Goal: Task Accomplishment & Management: Manage account settings

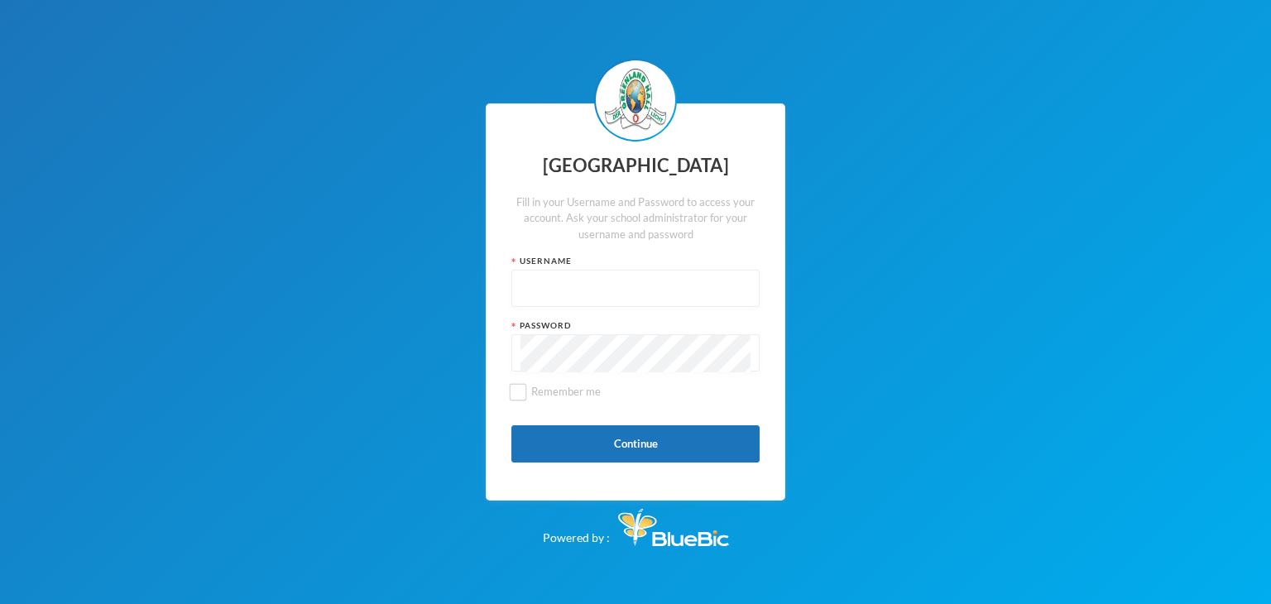
click at [533, 295] on input "text" at bounding box center [636, 289] width 230 height 37
type input "p-j21-115"
click at [629, 443] on button "Continue" at bounding box center [635, 443] width 248 height 37
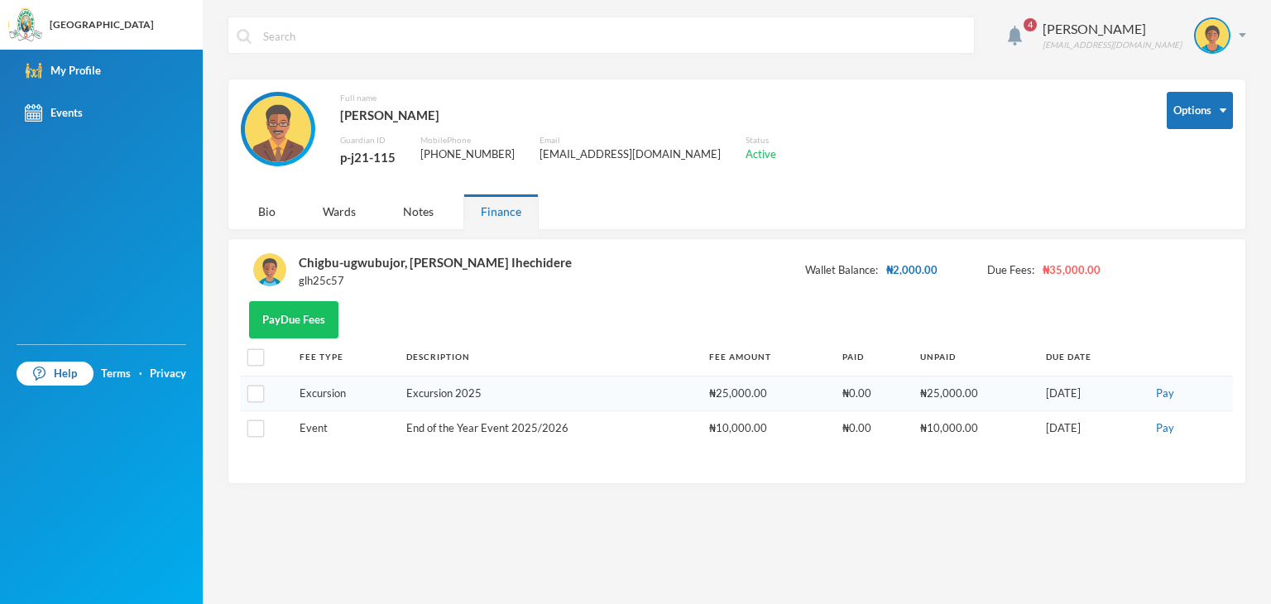
click at [110, 185] on div "My Profile Events" at bounding box center [101, 197] width 203 height 295
click at [415, 259] on div "Chigbu-ugwubujor, [PERSON_NAME] Ihechidere" at bounding box center [435, 263] width 273 height 22
click at [338, 216] on div "Wards" at bounding box center [339, 212] width 68 height 36
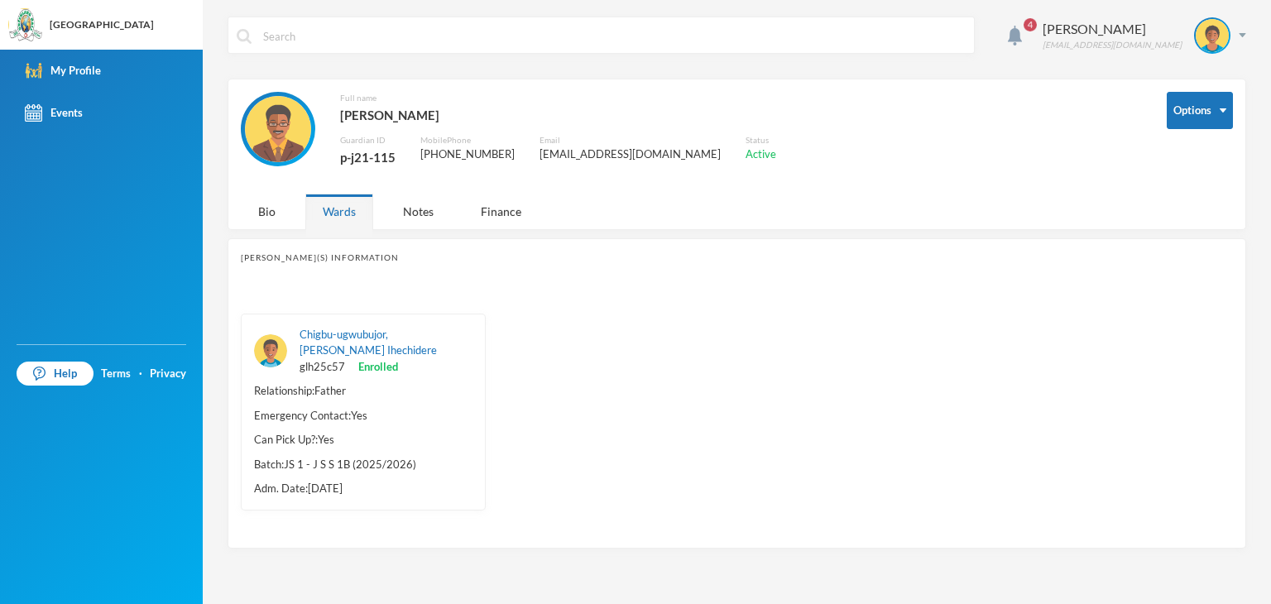
click at [380, 408] on div "Emergency Contact: Yes" at bounding box center [363, 416] width 218 height 17
click at [503, 208] on div "Finance" at bounding box center [500, 212] width 75 height 36
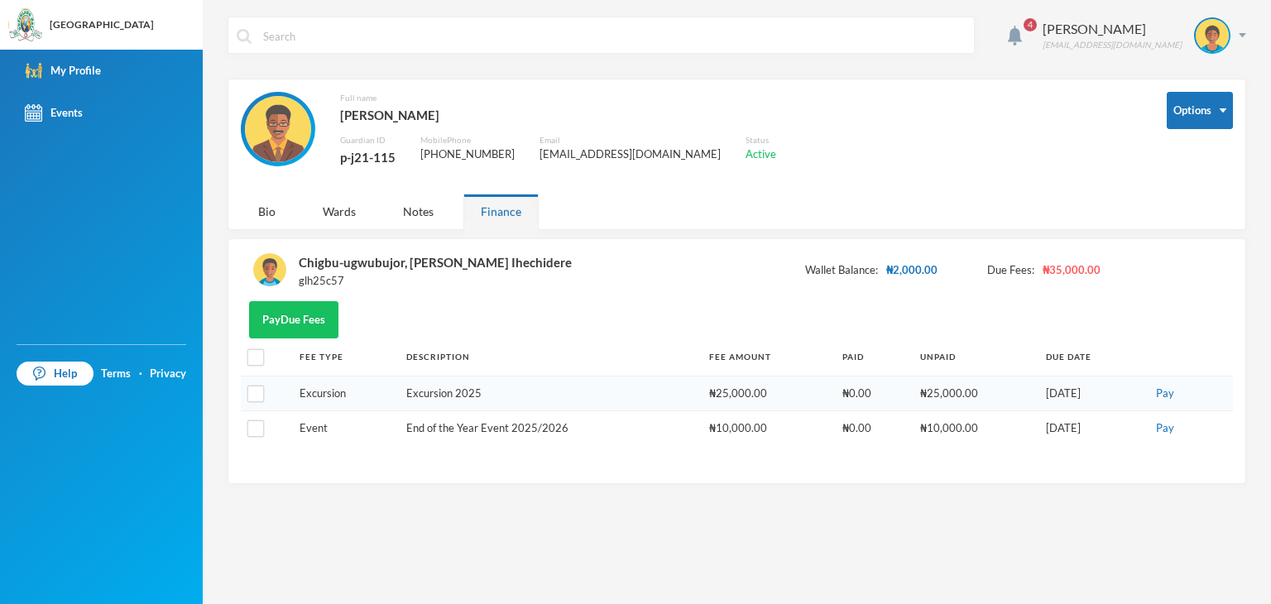
click at [276, 272] on img at bounding box center [269, 269] width 33 height 33
click at [381, 261] on div "Chigbu-ugwubujor, [PERSON_NAME] Ihechidere" at bounding box center [435, 263] width 273 height 22
click at [270, 269] on img at bounding box center [269, 269] width 33 height 33
click at [74, 75] on div "My Profile" at bounding box center [63, 70] width 76 height 17
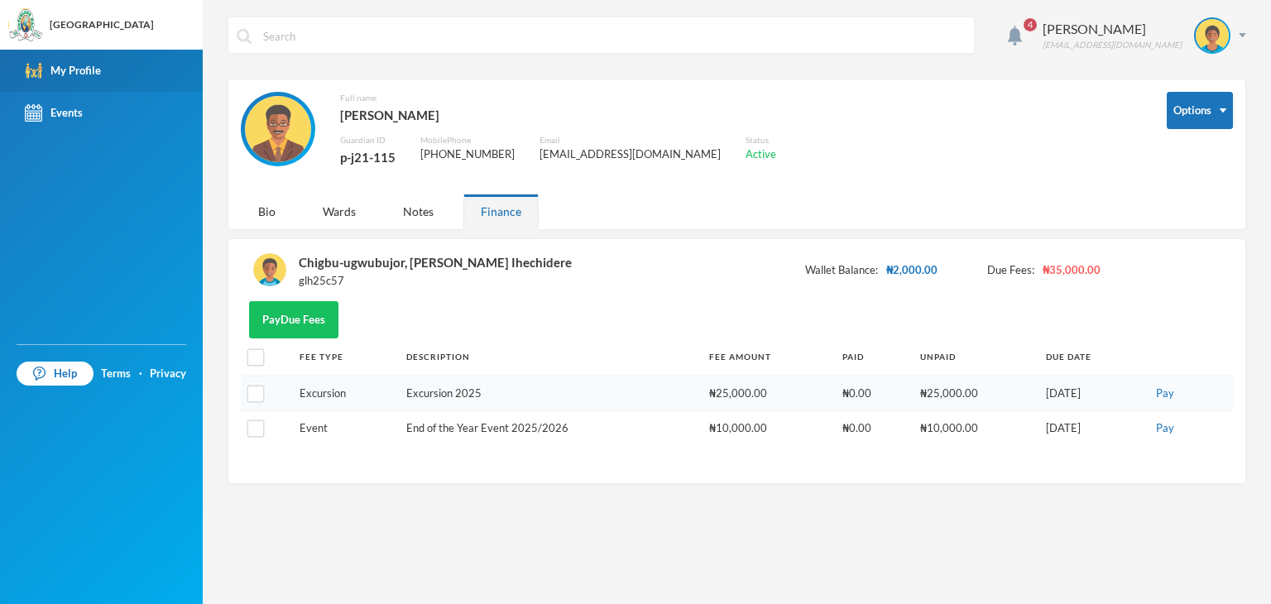
click at [74, 75] on div "My Profile" at bounding box center [63, 70] width 76 height 17
click at [276, 121] on img at bounding box center [278, 129] width 66 height 66
click at [381, 117] on div "[PERSON_NAME]" at bounding box center [558, 115] width 436 height 22
drag, startPoint x: 1270, startPoint y: 12, endPoint x: 838, endPoint y: 138, distance: 451.0
click at [838, 138] on div "Full name [PERSON_NAME] Guardian ID p-j21-115 Mobile Phone [PHONE_NUMBER] Email…" at bounding box center [691, 139] width 901 height 94
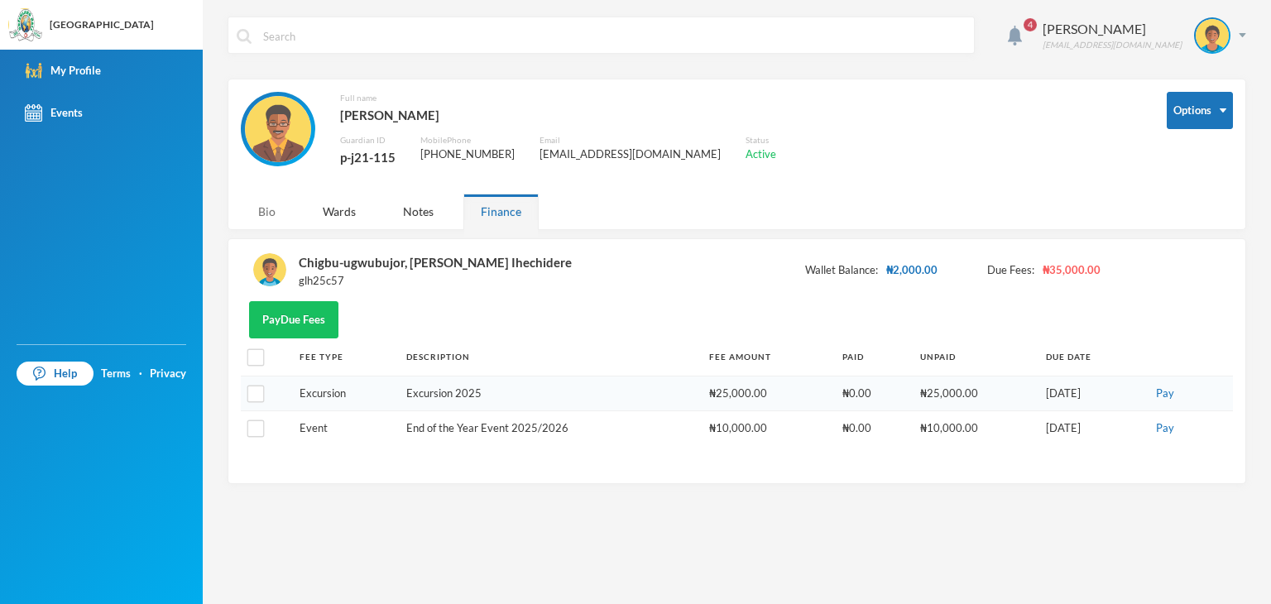
click at [267, 211] on div "Bio" at bounding box center [267, 212] width 52 height 36
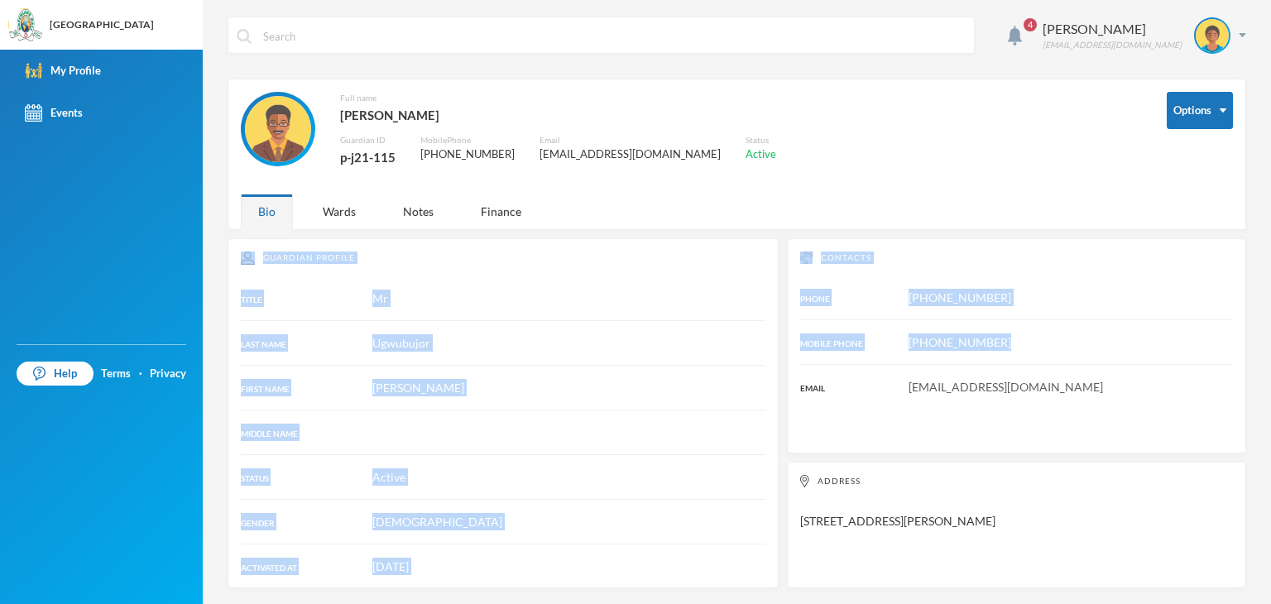
drag, startPoint x: 1270, startPoint y: 238, endPoint x: 1270, endPoint y: 329, distance: 90.2
click at [1270, 329] on div "4 Ugwubujor Magnus mugwubujor@gmail.com Options Full name Ugwubujor, Magnus Gua…" at bounding box center [737, 302] width 1068 height 604
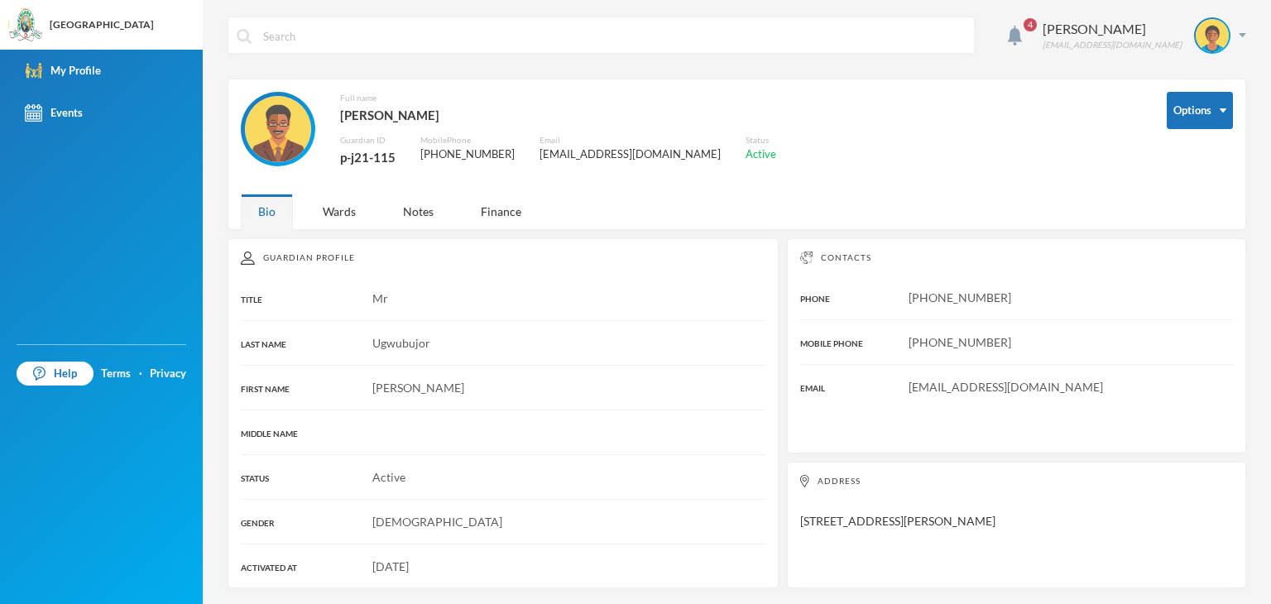
click at [1035, 160] on div "Full name [PERSON_NAME] Guardian ID p-j21-115 Mobile Phone [PHONE_NUMBER] Email…" at bounding box center [691, 139] width 901 height 94
click at [1243, 33] on img at bounding box center [1242, 35] width 7 height 4
click at [999, 157] on div "Full name [PERSON_NAME] Guardian ID p-j21-115 Mobile Phone [PHONE_NUMBER] Email…" at bounding box center [691, 139] width 901 height 94
click at [70, 73] on div "My Profile" at bounding box center [63, 70] width 76 height 17
click at [53, 107] on div "Events" at bounding box center [54, 112] width 58 height 17
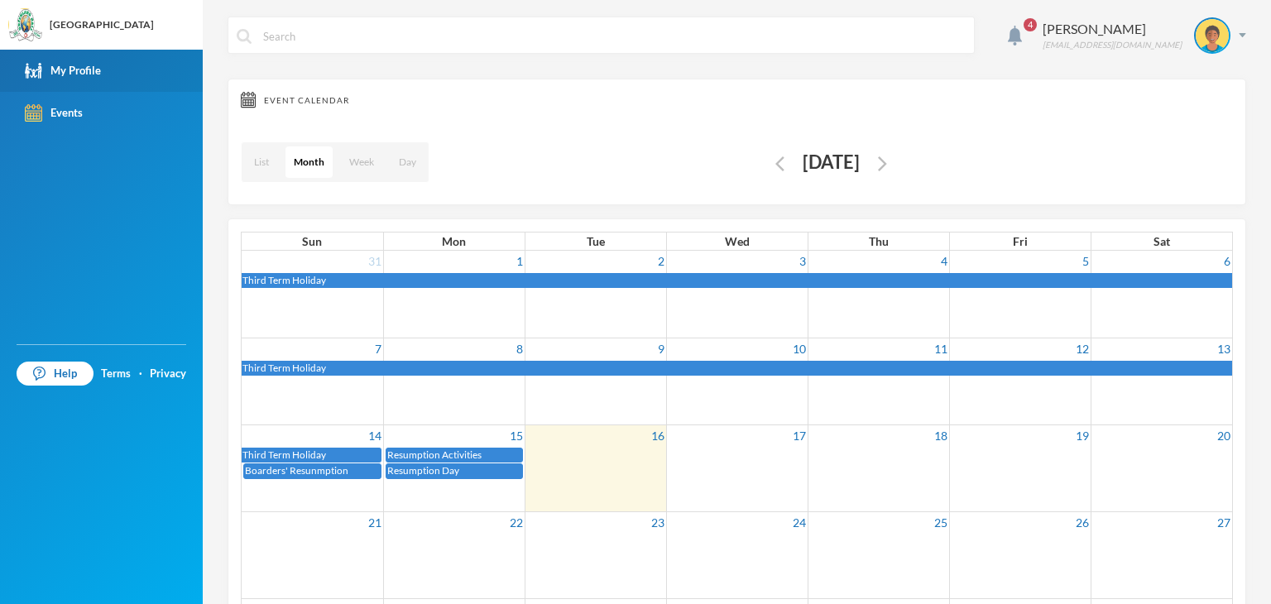
click at [97, 51] on link "My Profile" at bounding box center [101, 71] width 203 height 42
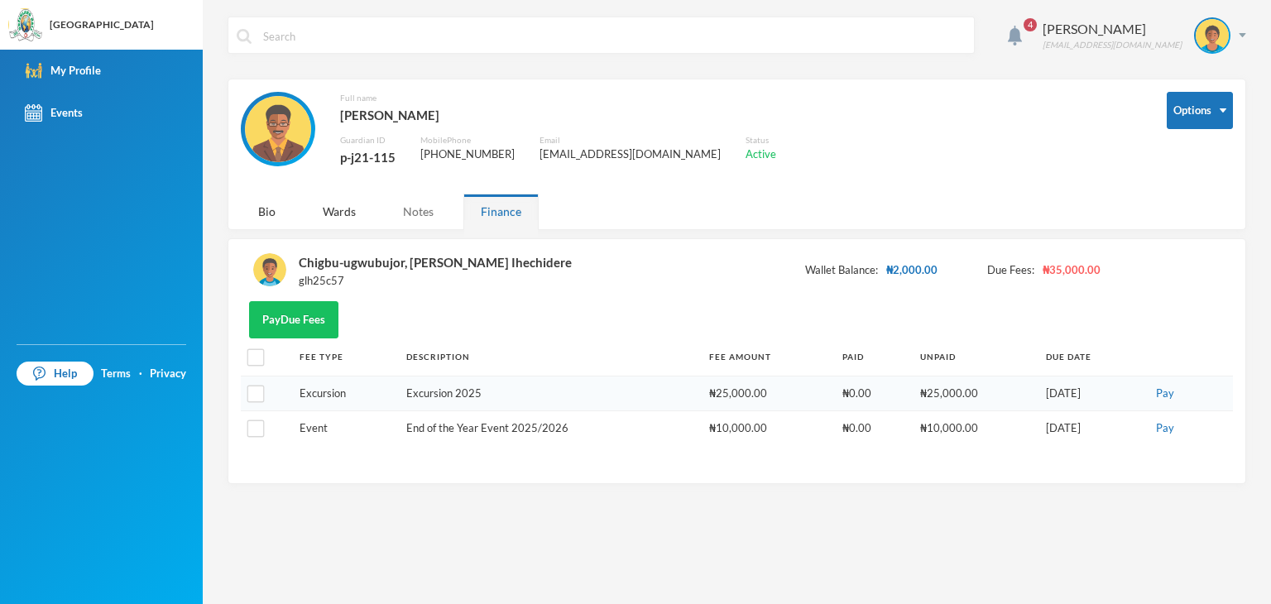
click at [422, 204] on div "Notes" at bounding box center [418, 212] width 65 height 36
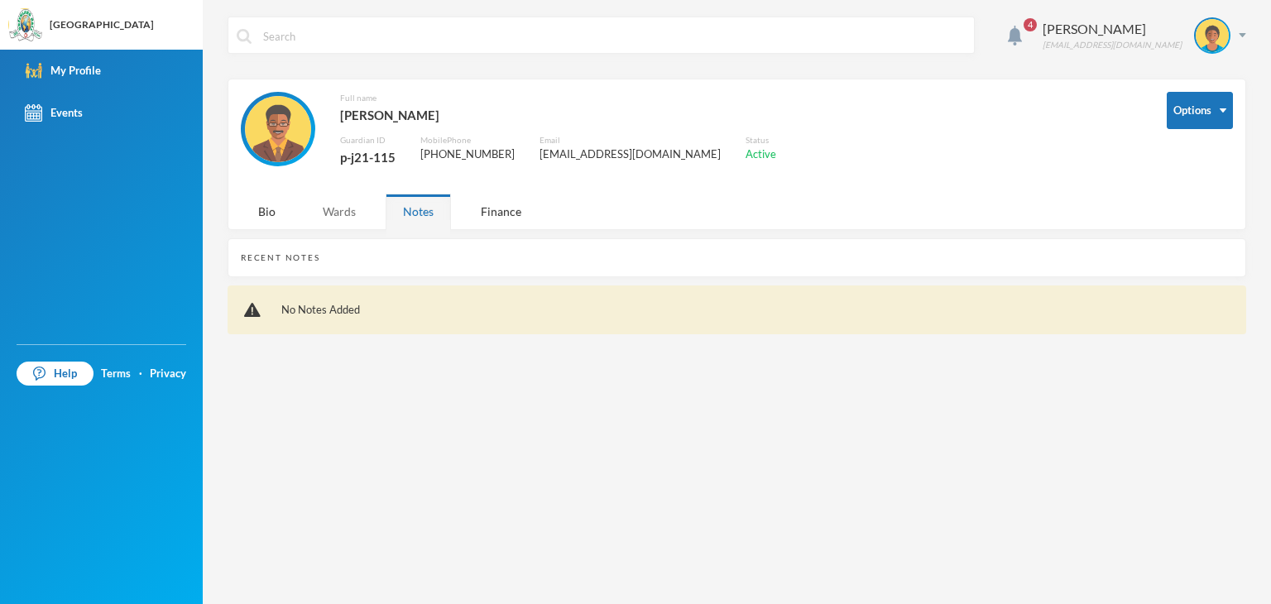
click at [347, 214] on div "Wards" at bounding box center [339, 212] width 68 height 36
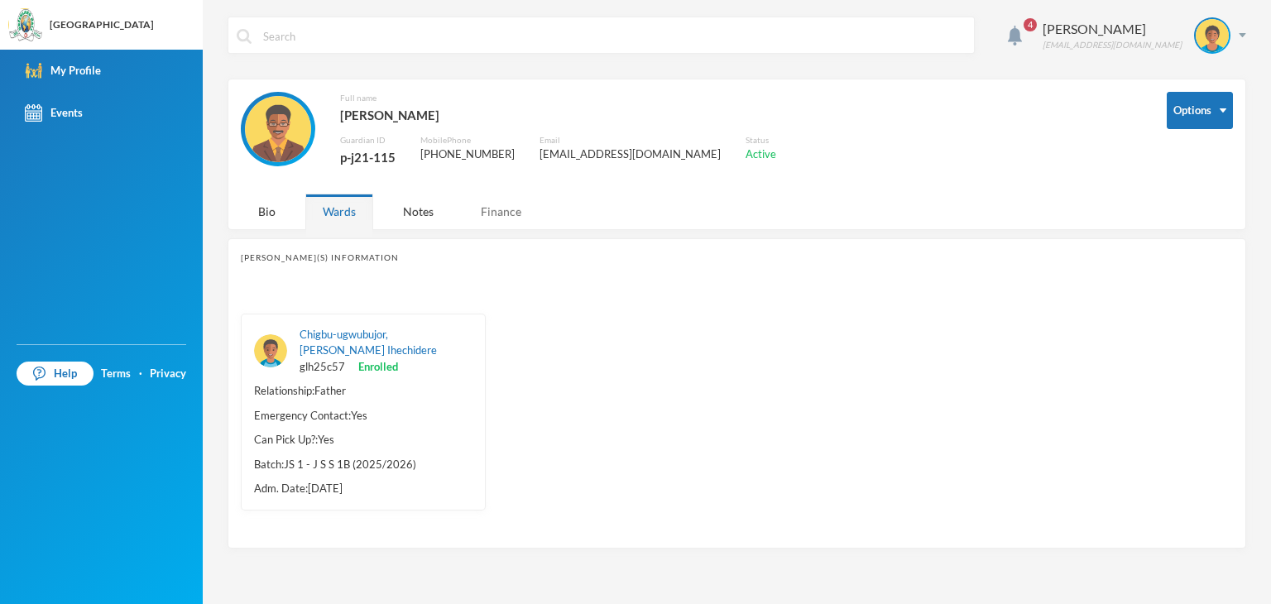
click at [498, 209] on div "Finance" at bounding box center [500, 212] width 75 height 36
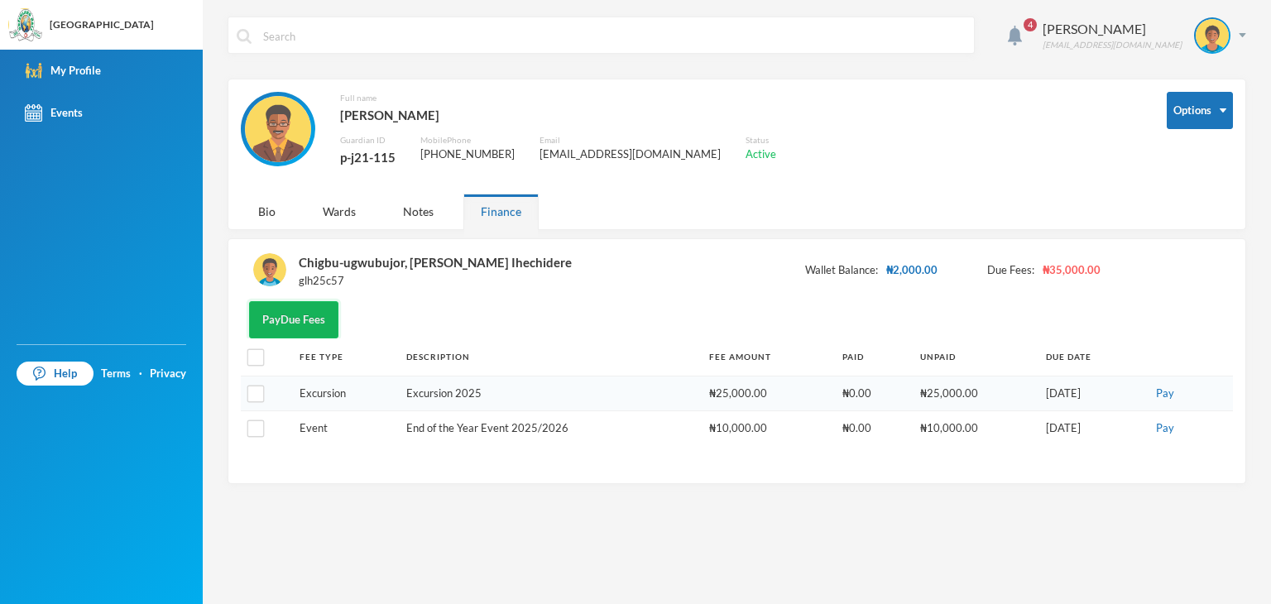
click at [300, 326] on button "Pay Due Fees" at bounding box center [293, 319] width 89 height 37
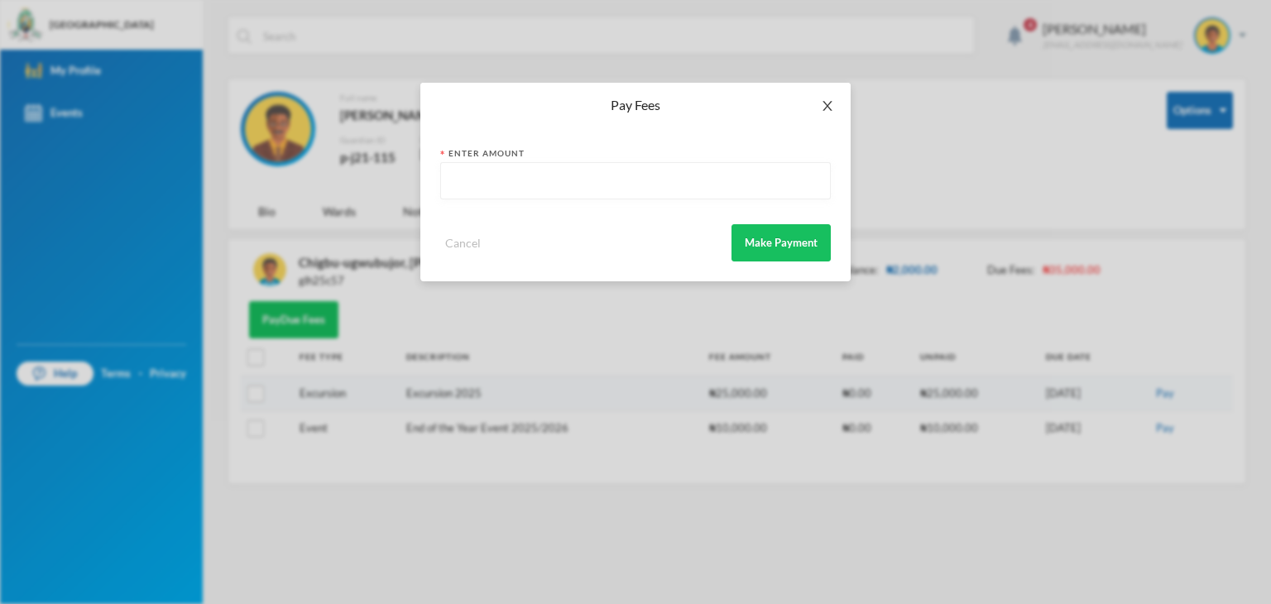
click at [825, 103] on icon "icon: close" at bounding box center [827, 106] width 9 height 10
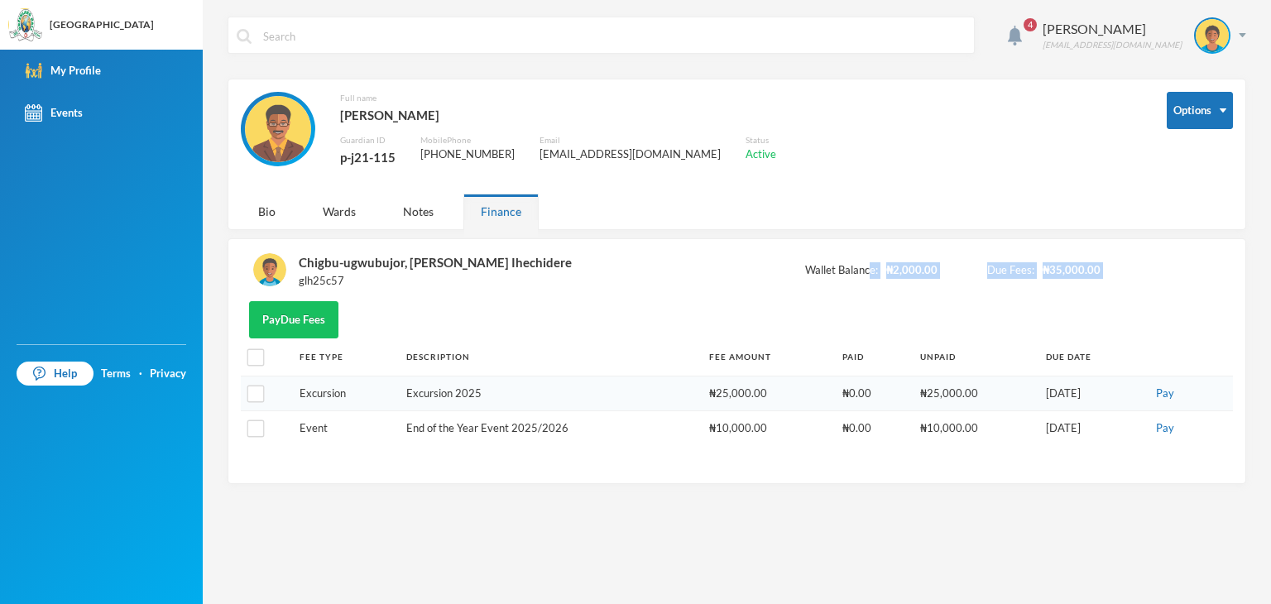
drag, startPoint x: 872, startPoint y: 271, endPoint x: 1061, endPoint y: 309, distance: 192.5
click at [1061, 309] on div "Chigbu-ugwubujor, Mcdonald Ihechidere glh25c57 Wallet Balance: ₦2,000.00 Due Fe…" at bounding box center [737, 361] width 992 height 219
click at [1061, 309] on div "Pay Due Fees" at bounding box center [737, 319] width 992 height 37
click at [74, 367] on link "Help" at bounding box center [55, 374] width 77 height 25
click at [272, 116] on img at bounding box center [278, 129] width 66 height 66
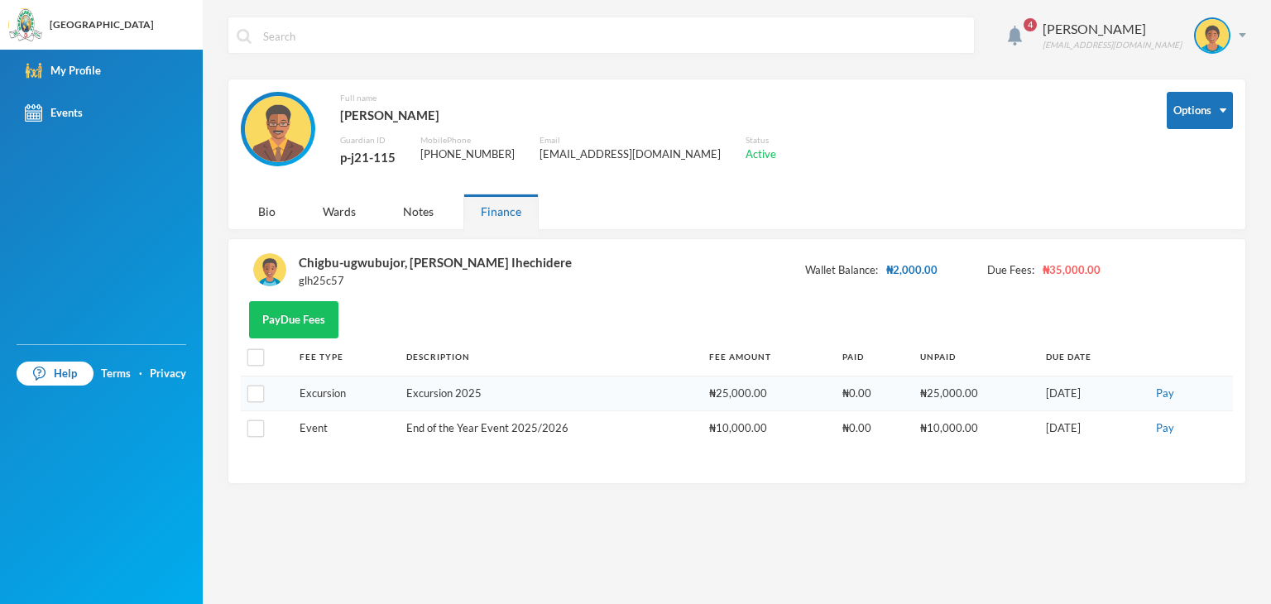
click at [274, 272] on img at bounding box center [269, 269] width 33 height 33
click at [405, 262] on div "Chigbu-ugwubujor, [PERSON_NAME] Ihechidere" at bounding box center [435, 263] width 273 height 22
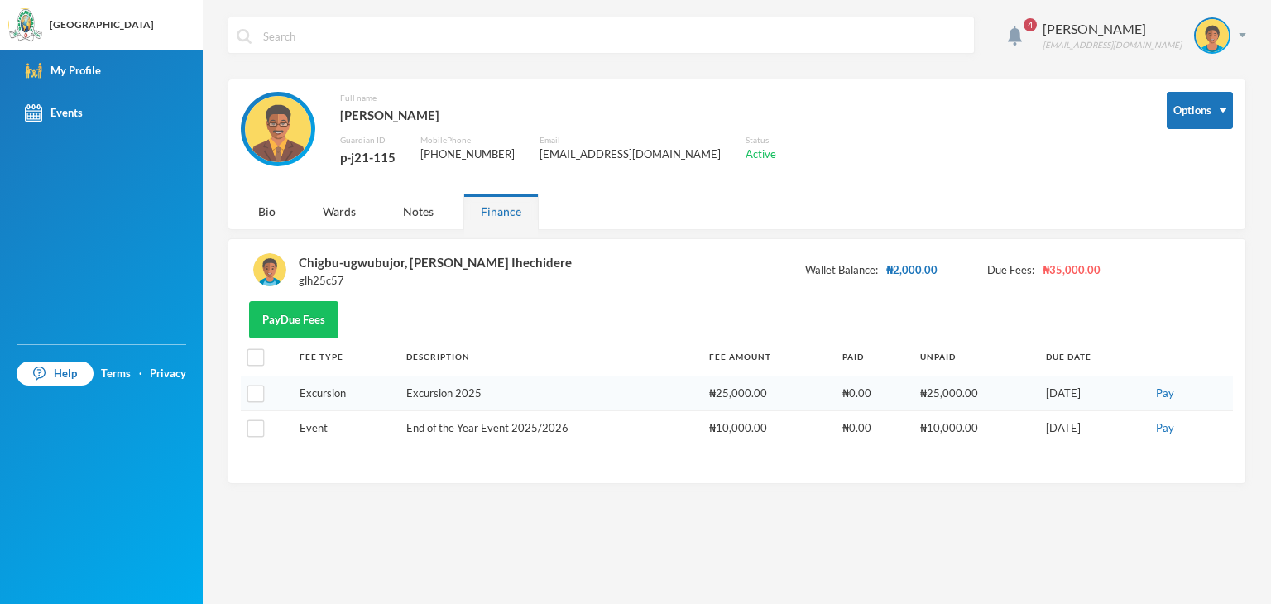
click at [278, 267] on img at bounding box center [269, 269] width 33 height 33
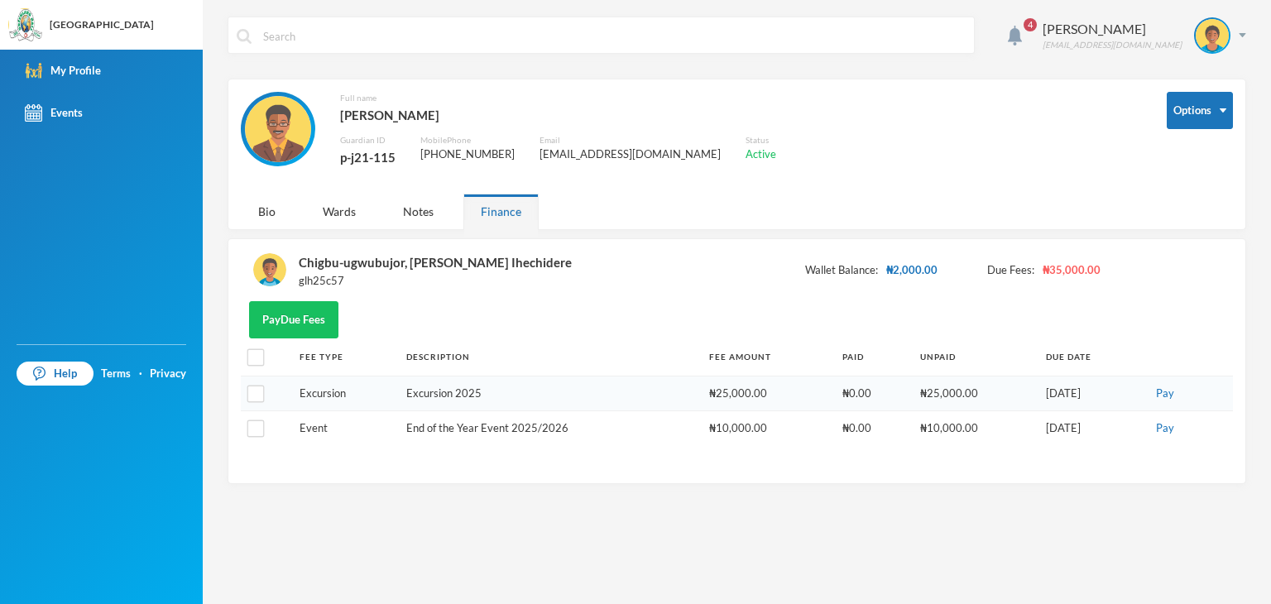
click at [288, 286] on div "Chigbu-ugwubujor, Mcdonald Ihechidere glh25c57" at bounding box center [412, 271] width 319 height 38
click at [398, 309] on div "Pay Due Fees" at bounding box center [737, 319] width 992 height 37
click at [277, 41] on input "text" at bounding box center [614, 35] width 704 height 37
click at [79, 22] on div "[GEOGRAPHIC_DATA]" at bounding box center [102, 24] width 104 height 15
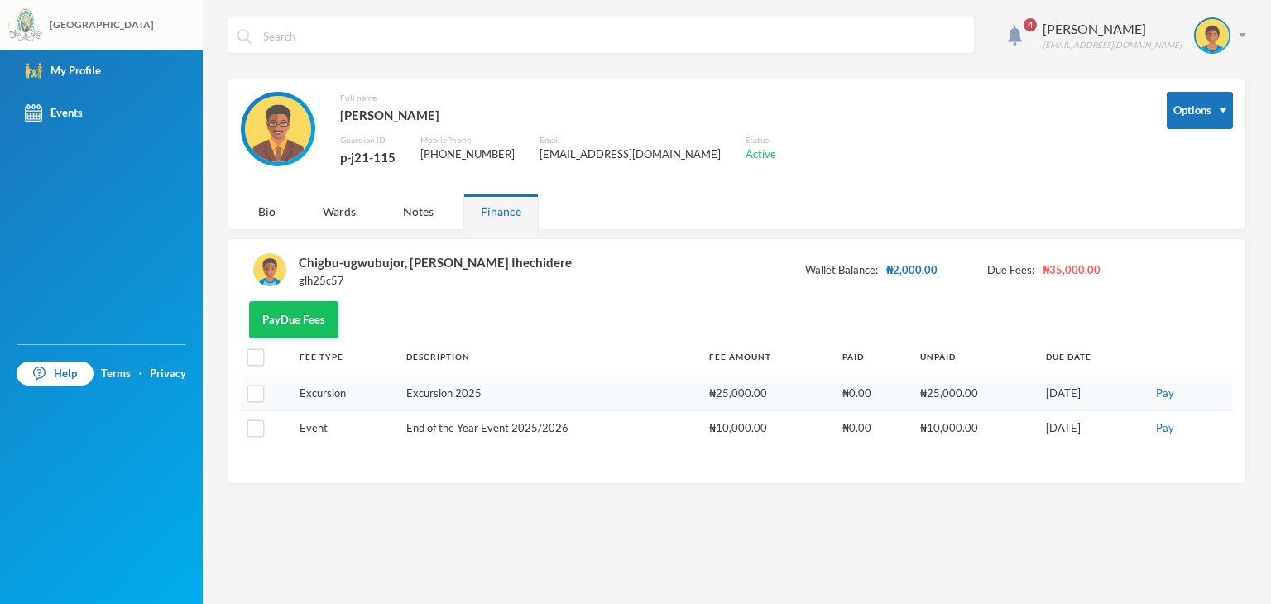
click at [21, 21] on img at bounding box center [25, 25] width 33 height 33
click at [41, 72] on img at bounding box center [33, 70] width 17 height 17
click at [98, 68] on div "My Profile" at bounding box center [63, 70] width 76 height 17
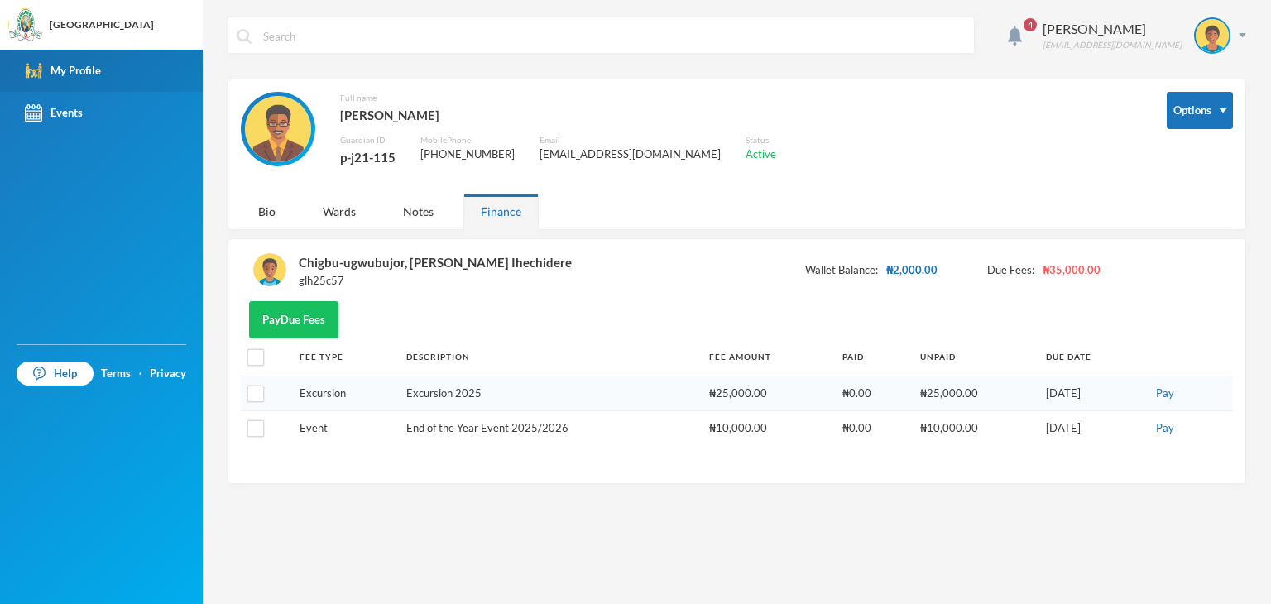
click at [98, 68] on div "My Profile" at bounding box center [63, 70] width 76 height 17
click at [281, 127] on img at bounding box center [278, 129] width 66 height 66
click at [401, 118] on div "[PERSON_NAME]" at bounding box center [558, 115] width 436 height 22
click at [367, 151] on div "p-j21-115" at bounding box center [367, 157] width 55 height 22
click at [466, 161] on div "[PHONE_NUMBER]" at bounding box center [467, 154] width 94 height 17
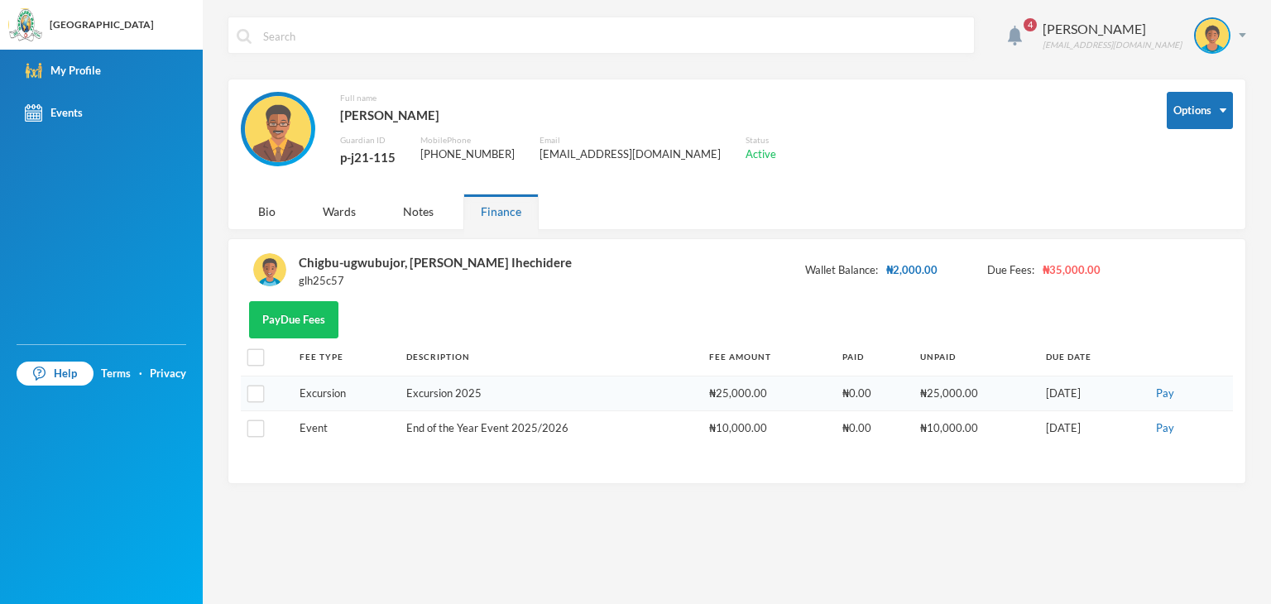
click at [467, 156] on div "[PHONE_NUMBER]" at bounding box center [467, 154] width 94 height 17
click at [601, 157] on div "[EMAIL_ADDRESS][DOMAIN_NAME]" at bounding box center [630, 154] width 181 height 17
click at [1023, 210] on div "Options Full name Ugwubujor, Magnus Guardian ID p-j21-115 Mobile Phone +2348030…" at bounding box center [737, 154] width 1019 height 151
click at [264, 208] on div "Bio" at bounding box center [267, 212] width 52 height 36
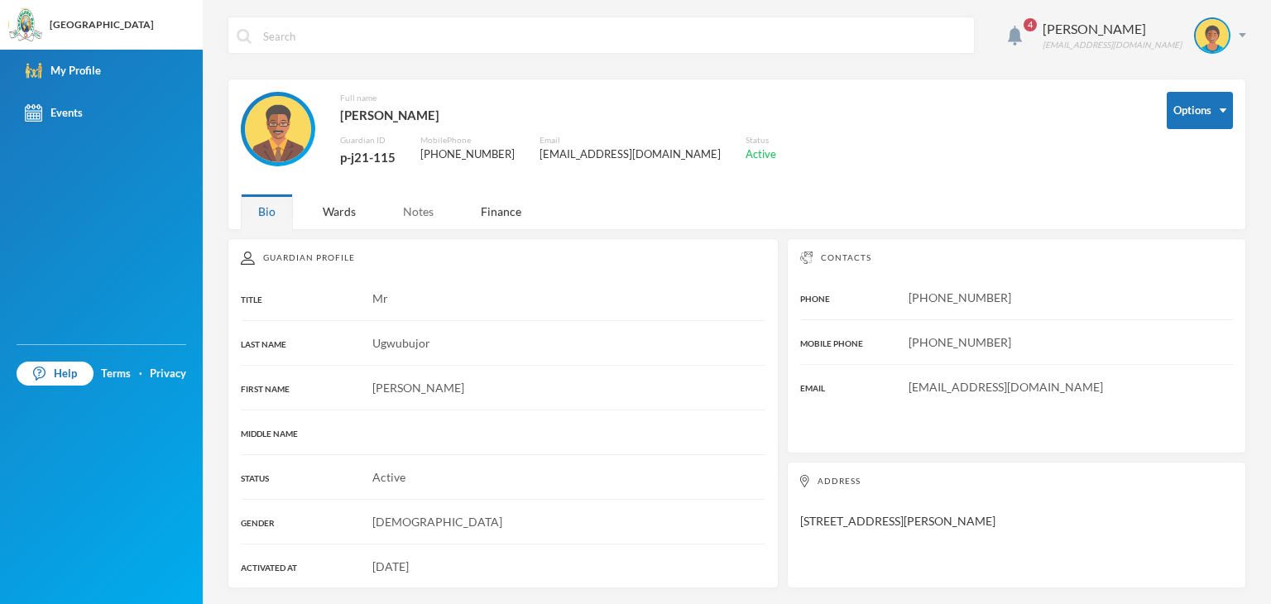
click at [419, 210] on div "Notes" at bounding box center [418, 212] width 65 height 36
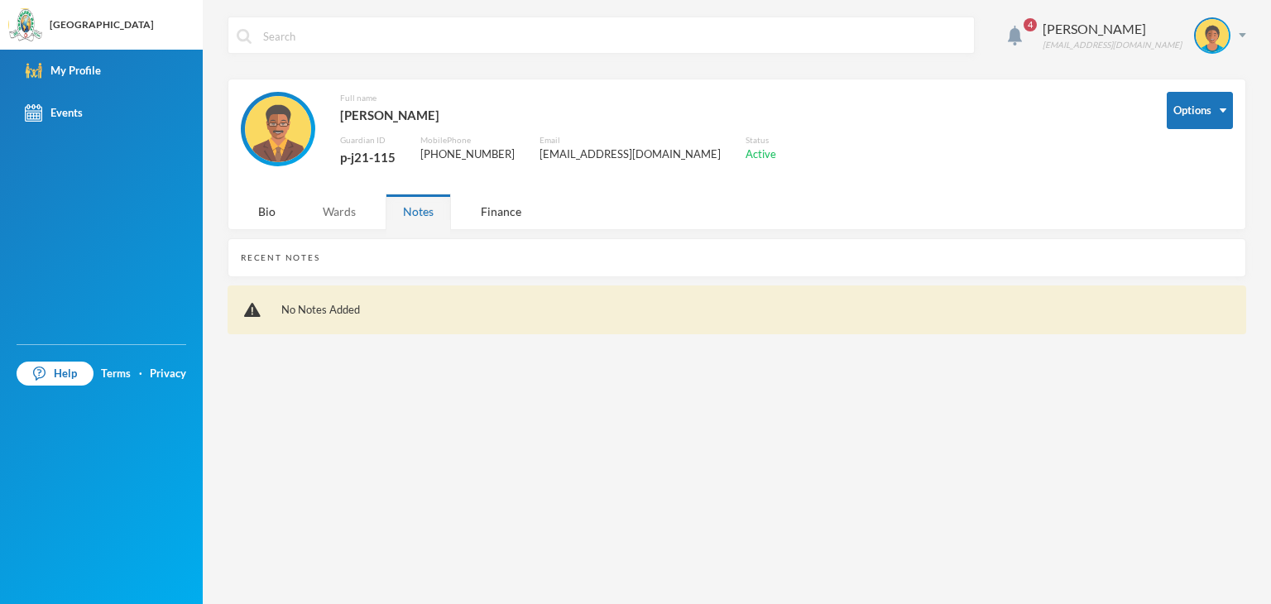
click at [344, 213] on div "Wards" at bounding box center [339, 212] width 68 height 36
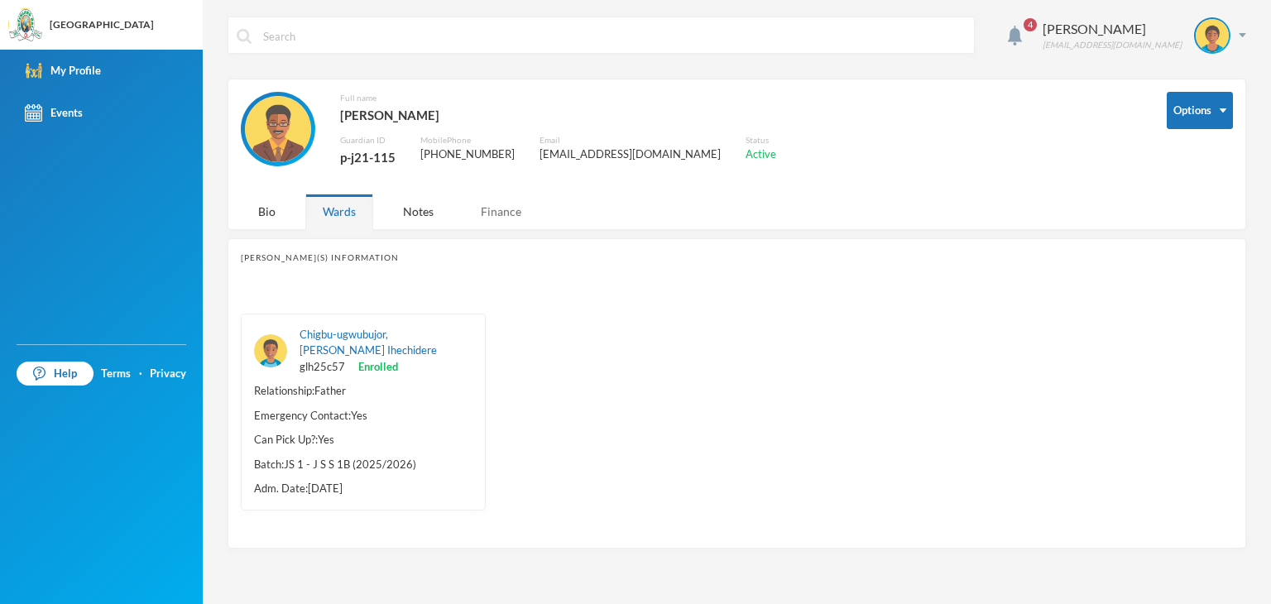
click at [500, 213] on div "Finance" at bounding box center [500, 212] width 75 height 36
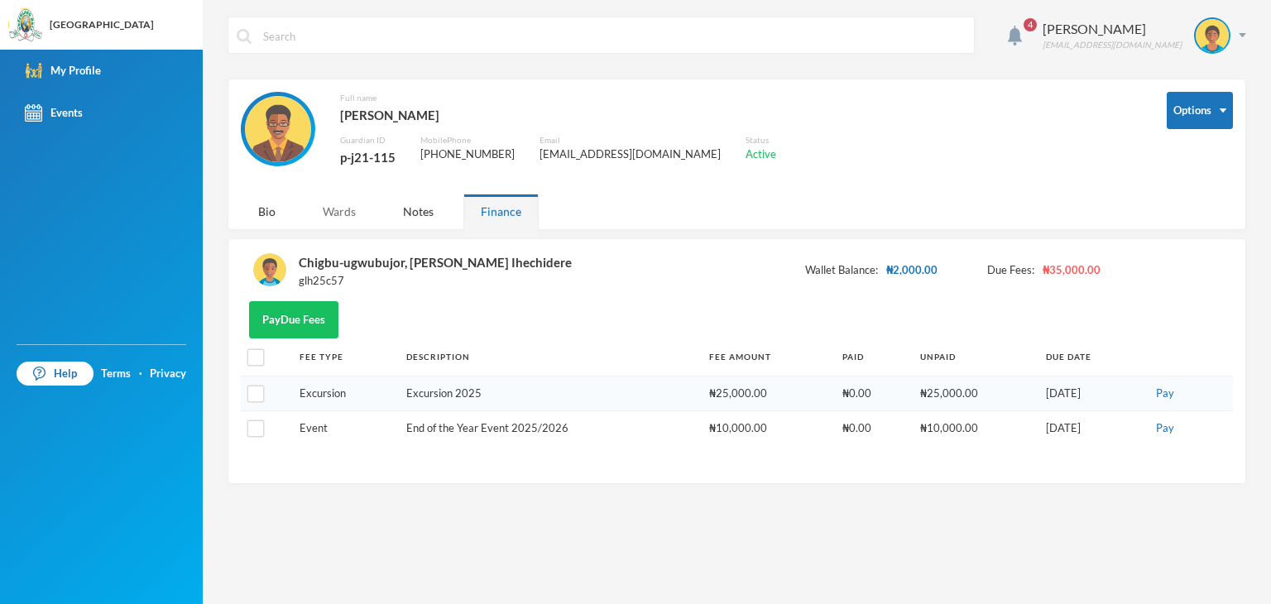
click at [339, 213] on div "Wards" at bounding box center [339, 212] width 68 height 36
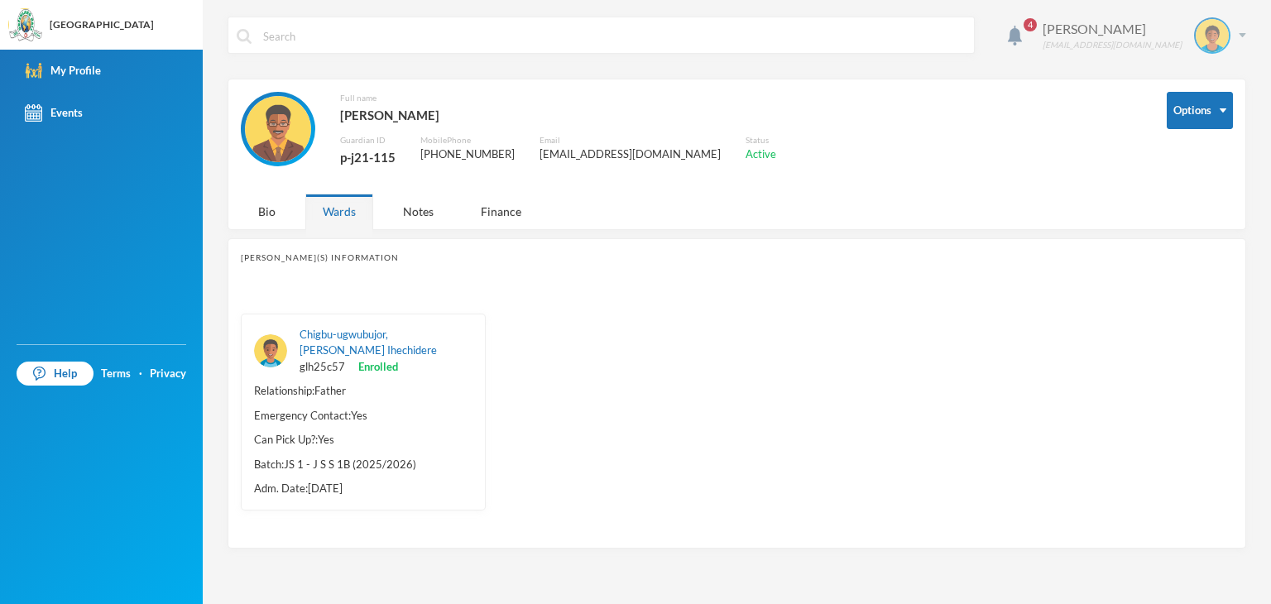
click at [1241, 38] on div "[PERSON_NAME] [PERSON_NAME][EMAIL_ADDRESS][DOMAIN_NAME]" at bounding box center [1138, 35] width 216 height 36
click at [1035, 173] on div "Full name [PERSON_NAME] Guardian ID p-j21-115 Mobile Phone [PHONE_NUMBER] Email…" at bounding box center [691, 139] width 901 height 94
click at [1142, 31] on div "[PERSON_NAME]" at bounding box center [1112, 29] width 139 height 20
click at [1205, 80] on div "My Profile" at bounding box center [1201, 82] width 74 height 17
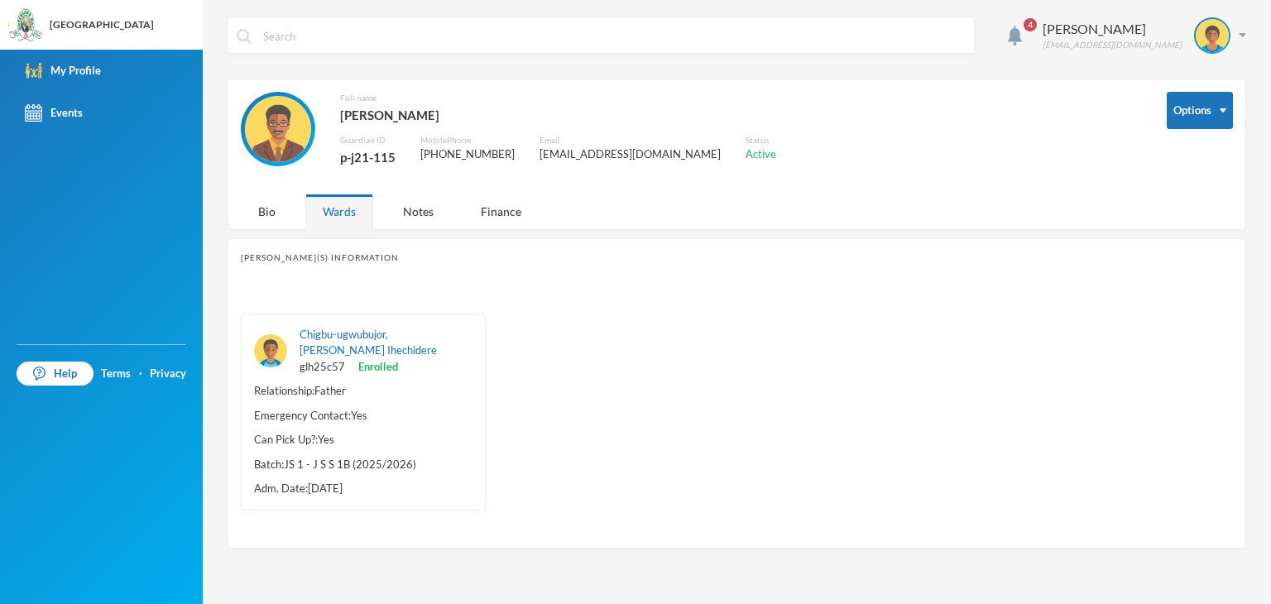
click at [1038, 100] on div "Full name [PERSON_NAME] Guardian ID p-j21-115 Mobile Phone [PHONE_NUMBER] Email…" at bounding box center [691, 139] width 901 height 94
click at [38, 71] on img at bounding box center [33, 70] width 17 height 17
click at [425, 214] on div "Notes" at bounding box center [418, 212] width 65 height 36
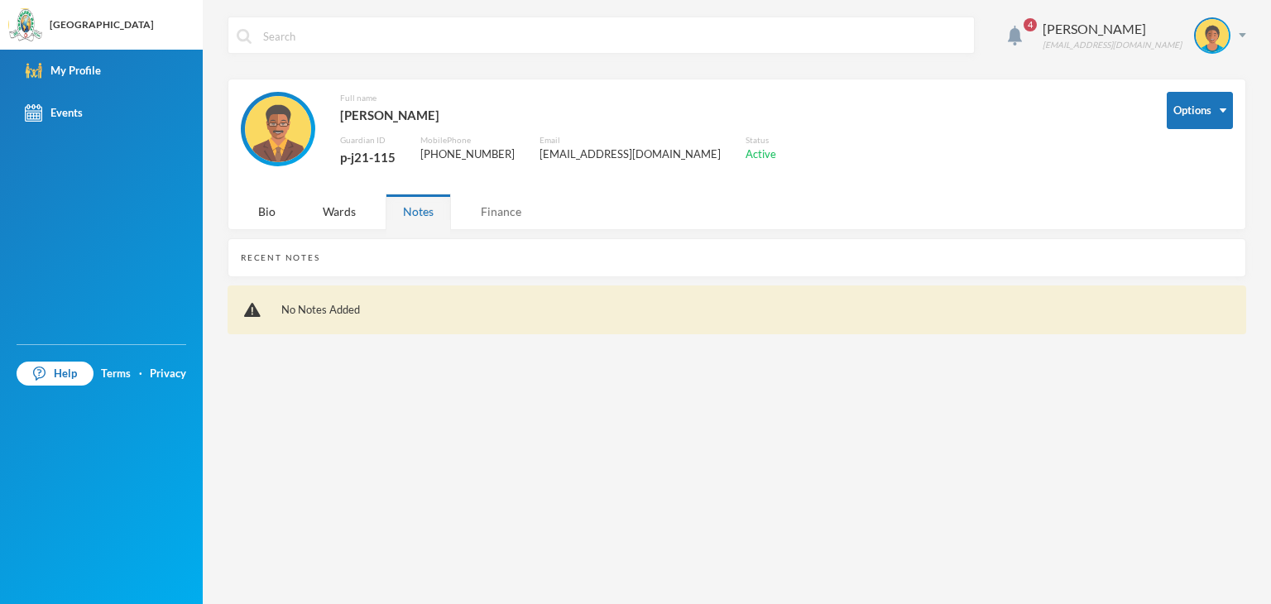
click at [498, 219] on div "Finance" at bounding box center [500, 212] width 75 height 36
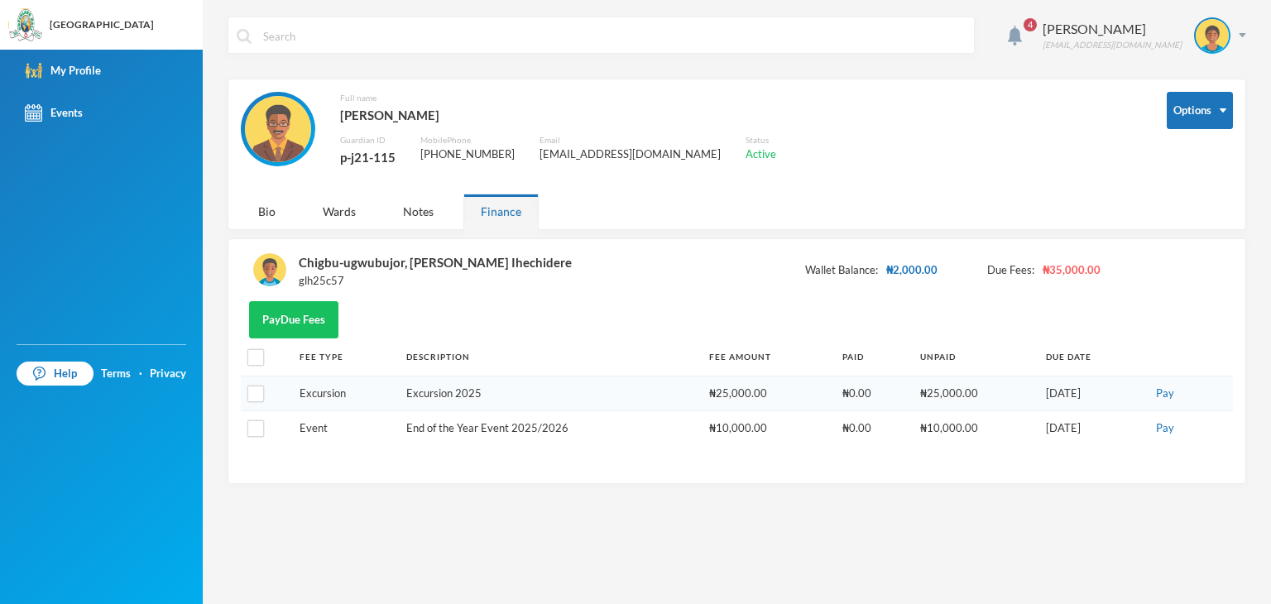
click at [271, 272] on img at bounding box center [269, 269] width 33 height 33
click at [464, 259] on div "Chigbu-ugwubujor, [PERSON_NAME] Ihechidere" at bounding box center [435, 263] width 273 height 22
click at [339, 206] on div "Wards" at bounding box center [339, 212] width 68 height 36
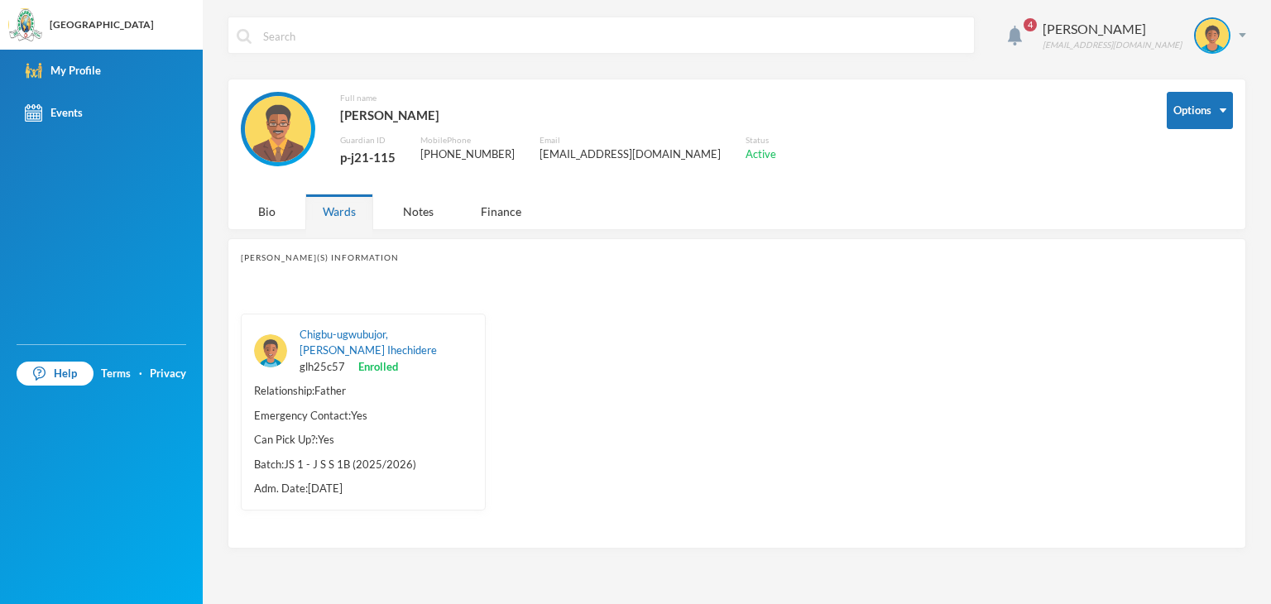
click at [608, 323] on div "Chigbu-ugwubujor, Mcdonald Ihechidere glh25c57 Enrolled Relationship: Father Em…" at bounding box center [737, 412] width 992 height 247
click at [301, 254] on div "[PERSON_NAME](s) Information" at bounding box center [737, 258] width 992 height 12
click at [267, 254] on div "[PERSON_NAME](s) Information" at bounding box center [737, 258] width 992 height 12
click at [151, 428] on div "Help Terms · Privacy" at bounding box center [101, 474] width 203 height 260
click at [883, 448] on div "Chigbu-ugwubujor, Mcdonald Ihechidere glh25c57 Enrolled Relationship: Father Em…" at bounding box center [737, 412] width 992 height 247
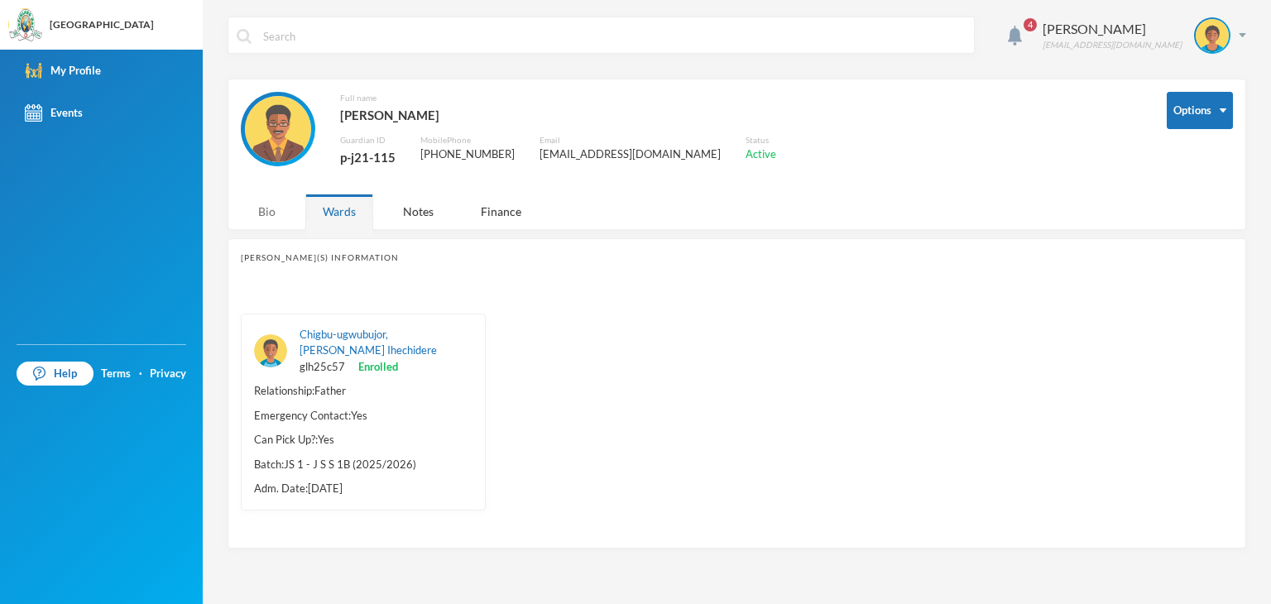
click at [265, 213] on div "Bio" at bounding box center [267, 212] width 52 height 36
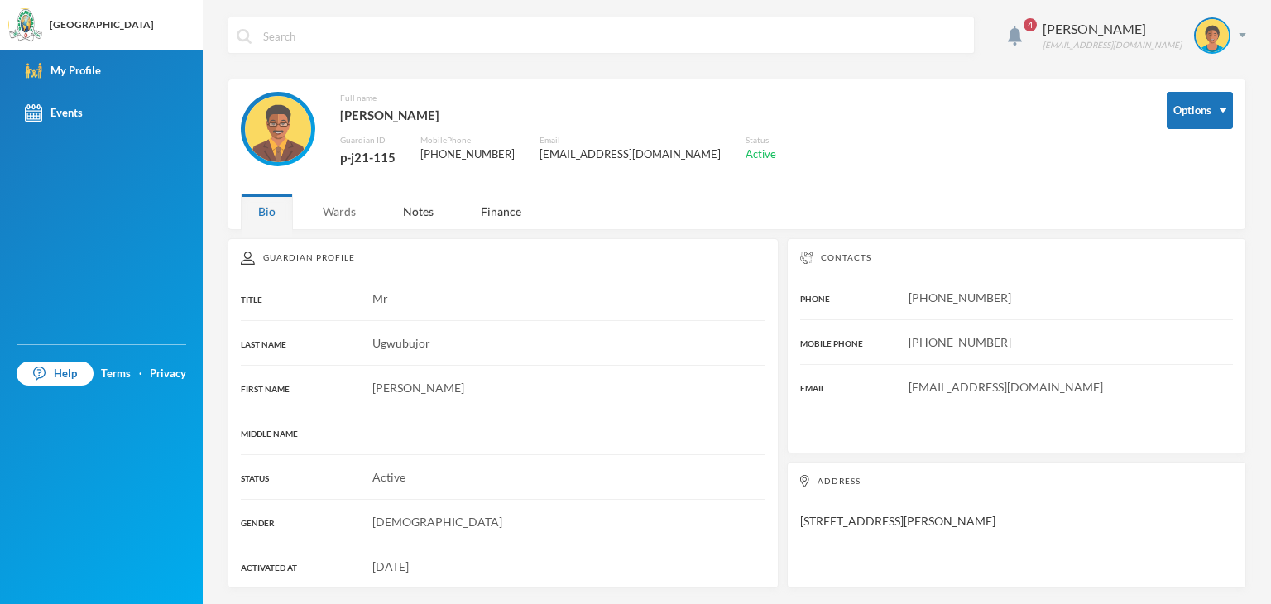
click at [353, 218] on div "Wards" at bounding box center [339, 212] width 68 height 36
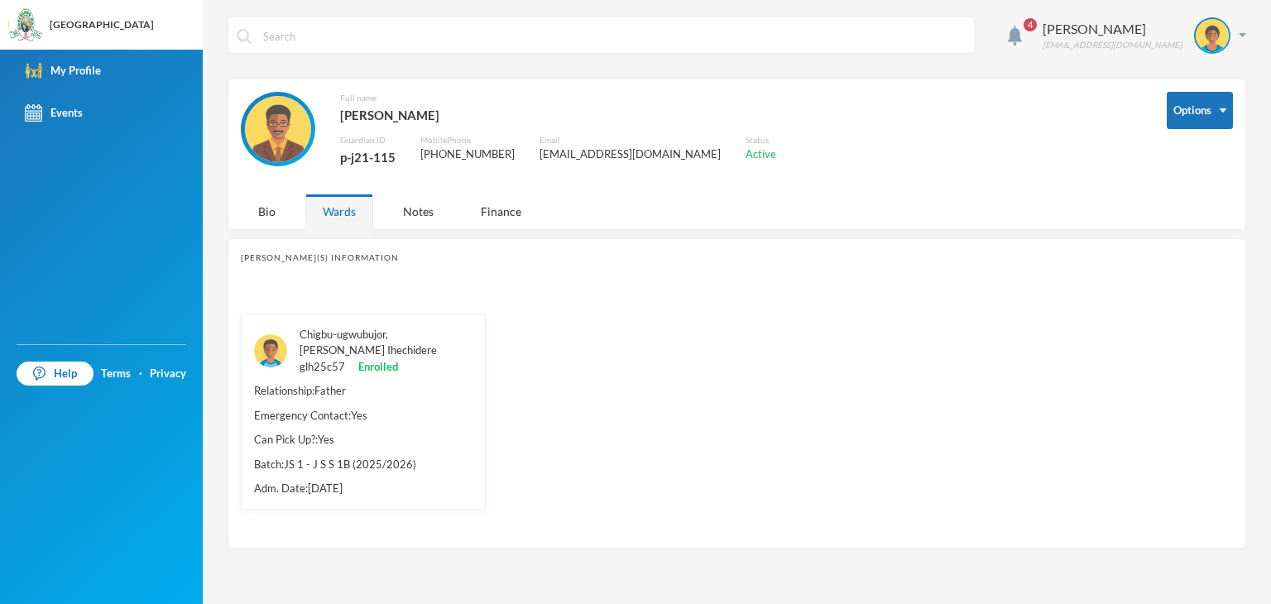
click at [314, 329] on link "Chigbu-ugwubujor, [PERSON_NAME] Ihechidere" at bounding box center [368, 343] width 137 height 30
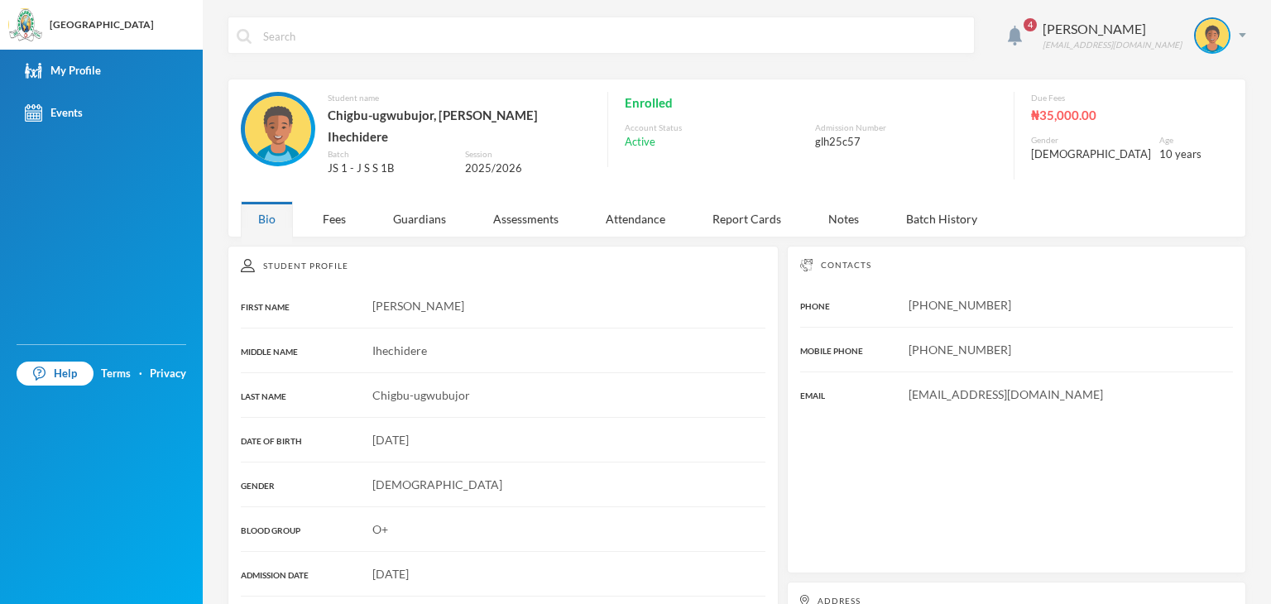
click at [417, 388] on span "Chigbu-ugwubujor" at bounding box center [421, 395] width 98 height 14
click at [334, 211] on div "Fees" at bounding box center [334, 219] width 58 height 36
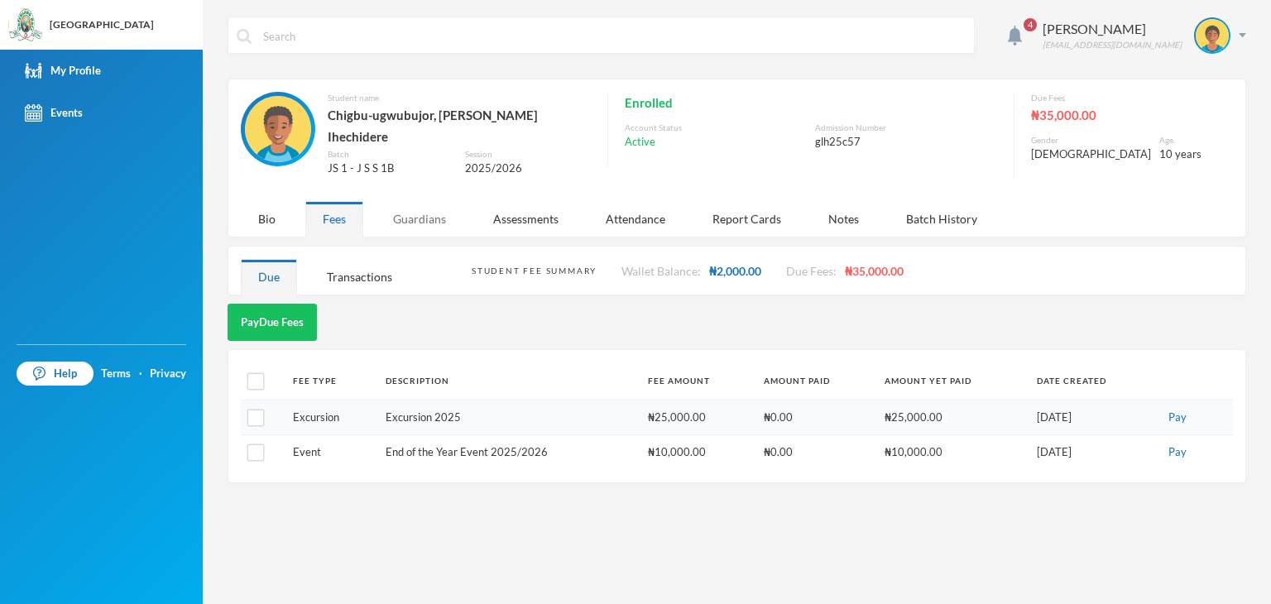
click at [417, 208] on div "Guardians" at bounding box center [420, 219] width 88 height 36
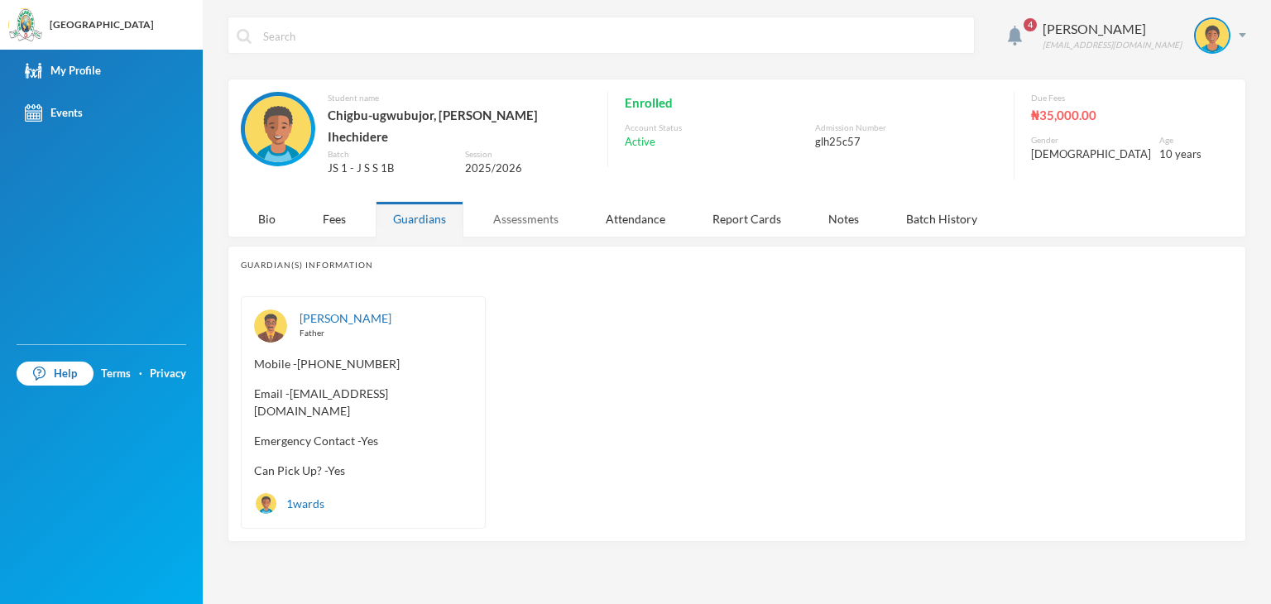
click at [528, 208] on div "Assessments" at bounding box center [526, 219] width 100 height 36
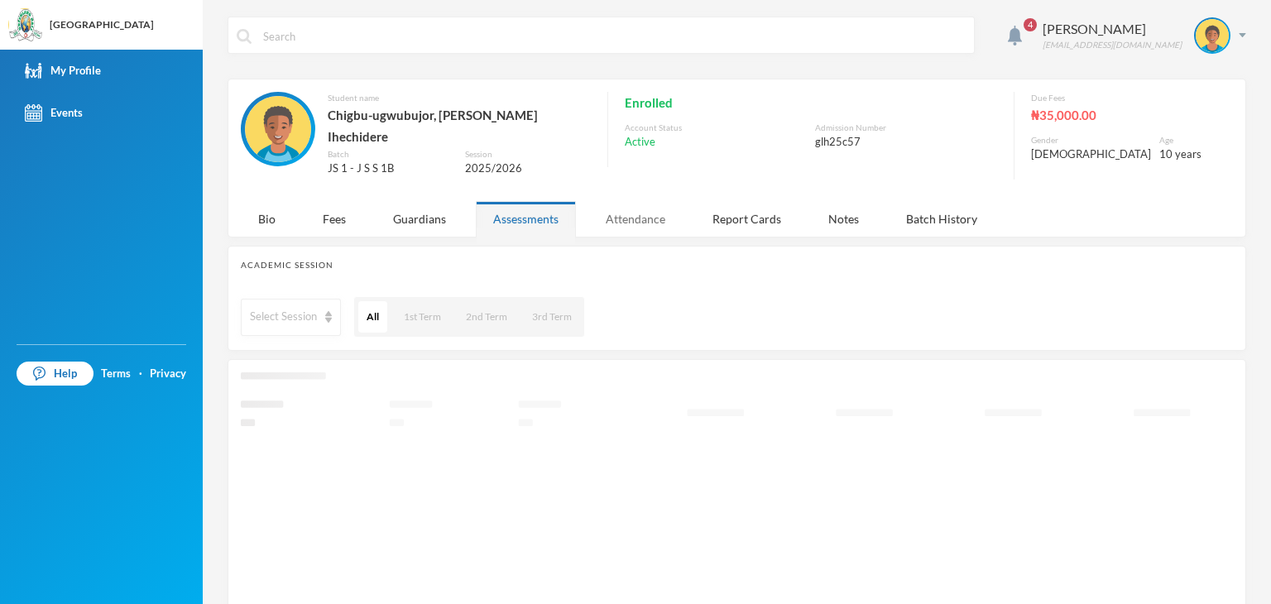
click at [627, 206] on div "Attendance" at bounding box center [635, 219] width 94 height 36
click at [742, 208] on div "Report Cards" at bounding box center [746, 219] width 103 height 36
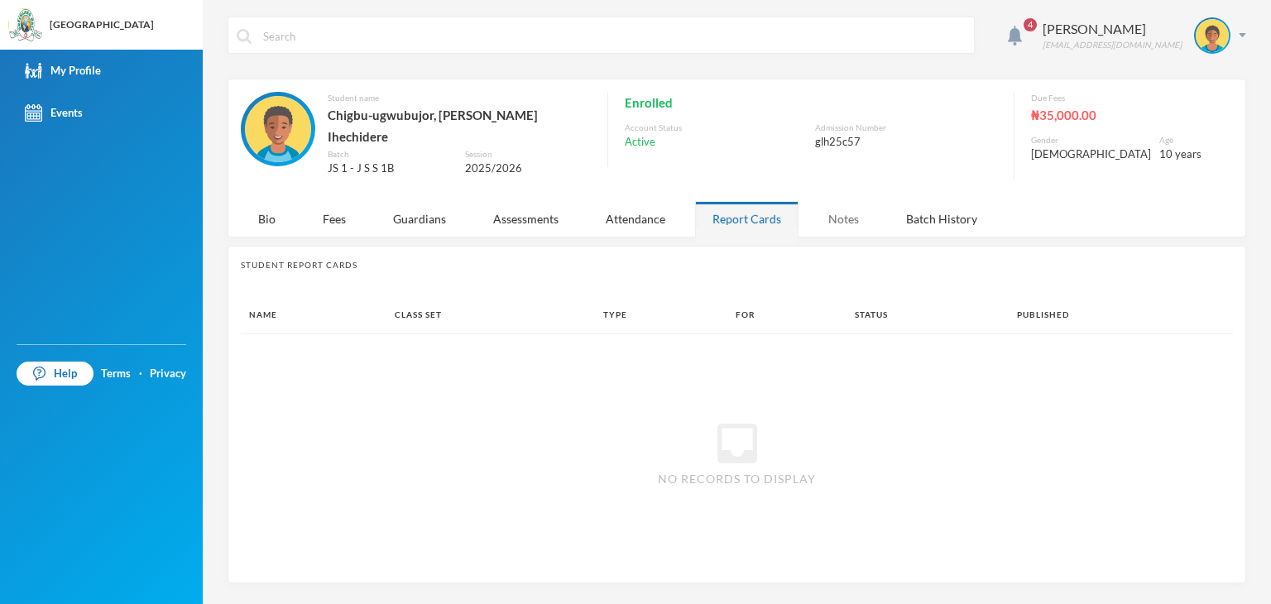
click at [837, 206] on div "Notes" at bounding box center [843, 219] width 65 height 36
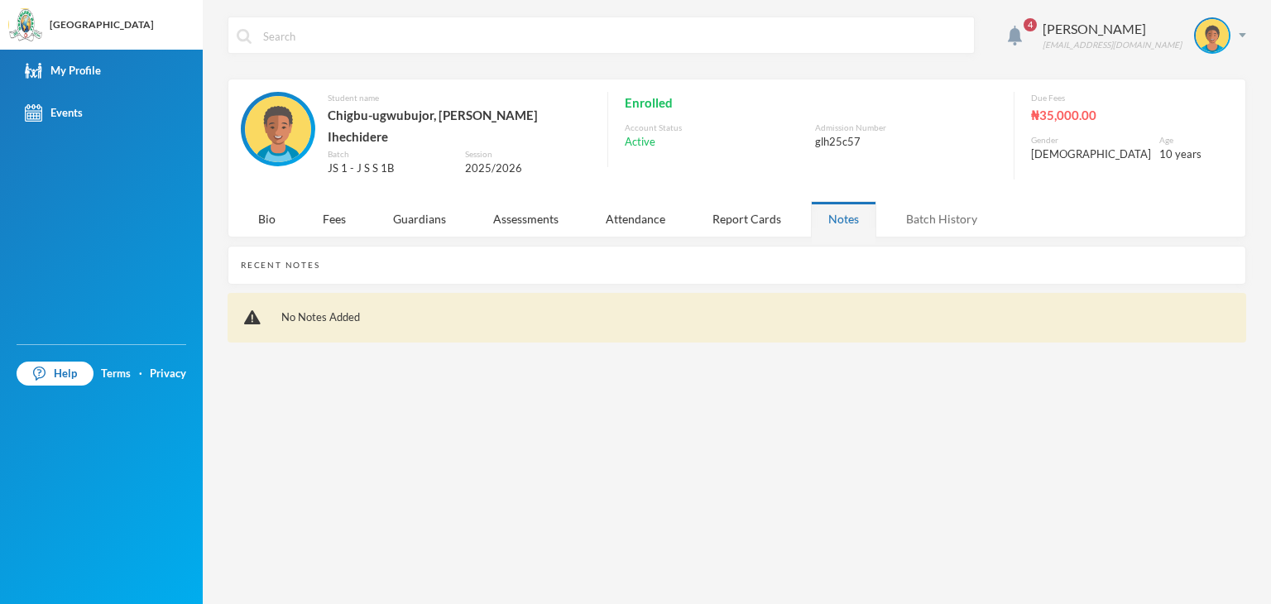
click at [934, 210] on div "Batch History" at bounding box center [942, 219] width 106 height 36
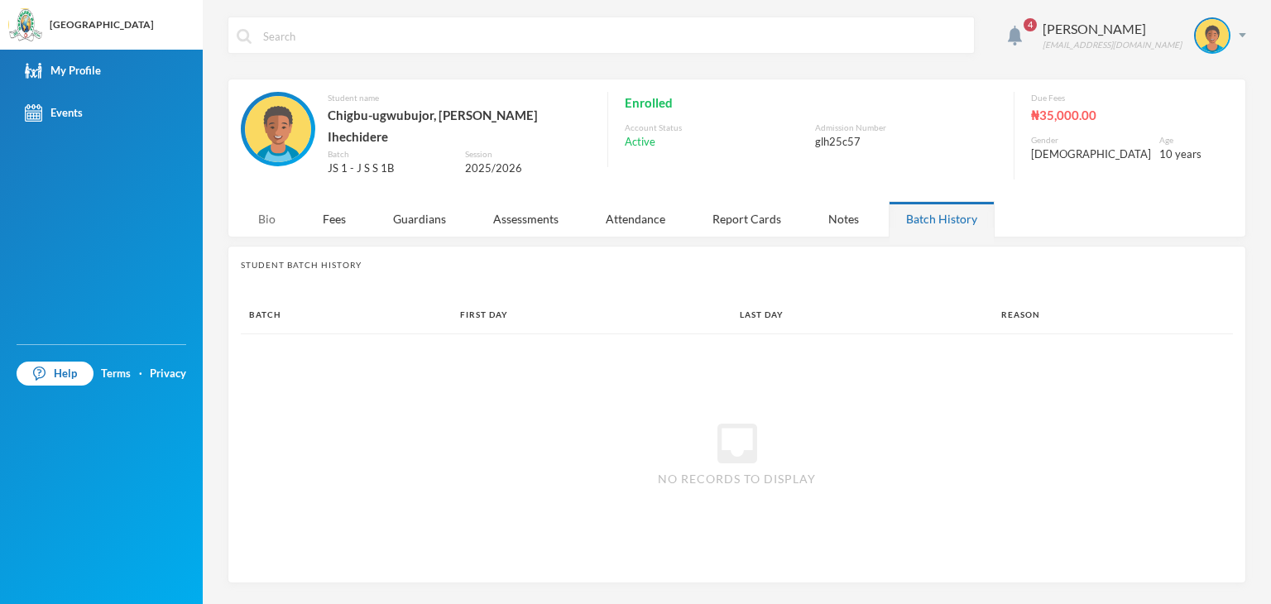
click at [262, 211] on div "Bio" at bounding box center [267, 219] width 52 height 36
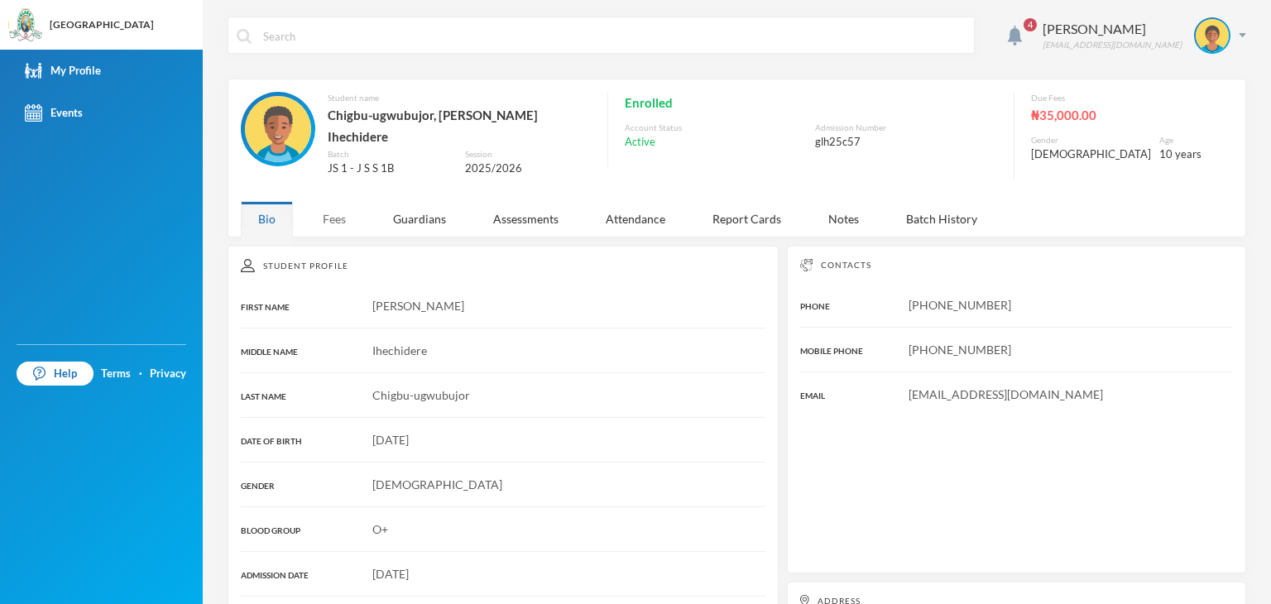
click at [329, 217] on div "Fees" at bounding box center [334, 219] width 58 height 36
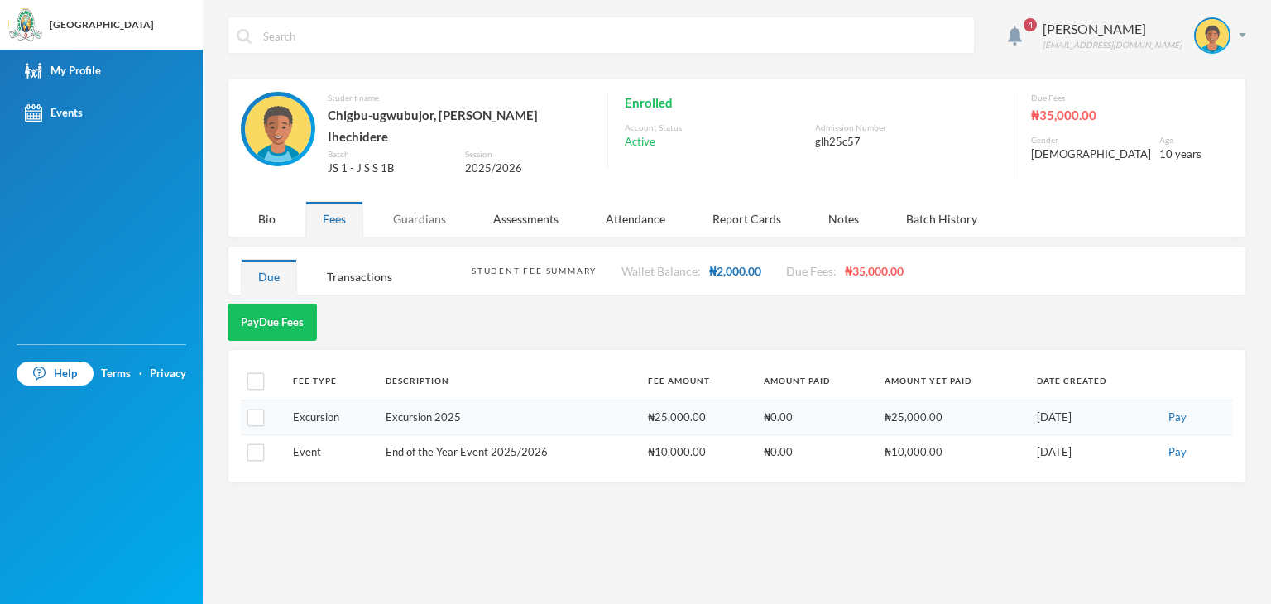
click at [431, 212] on div "Guardians" at bounding box center [420, 219] width 88 height 36
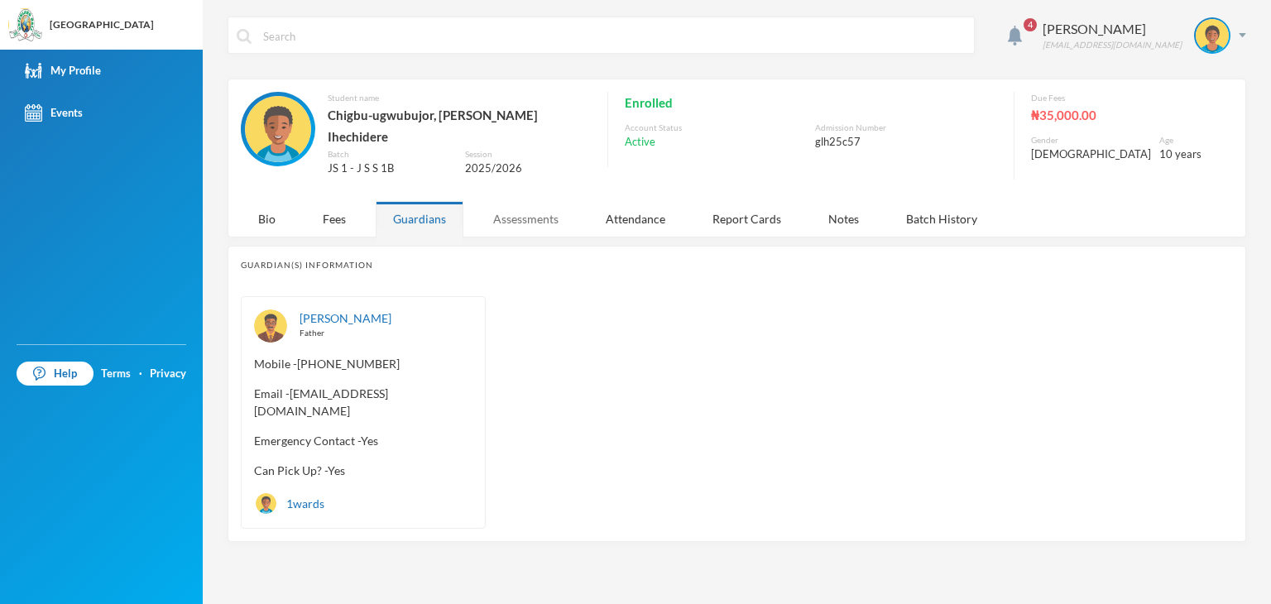
click at [538, 213] on div "Assessments" at bounding box center [526, 219] width 100 height 36
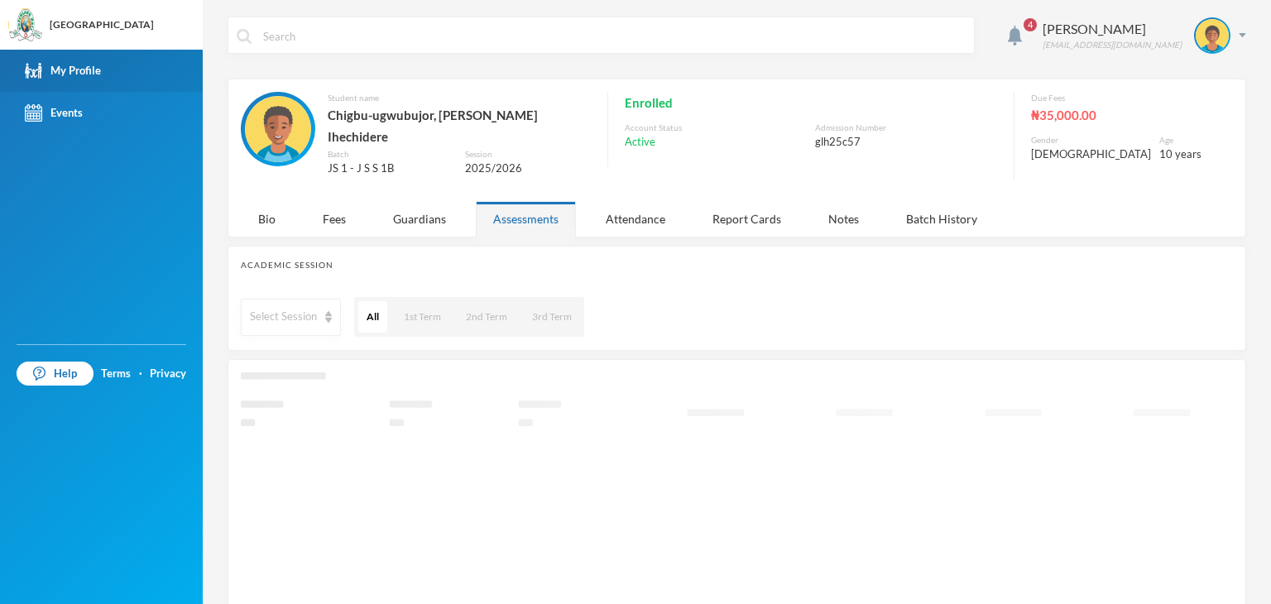
click at [85, 65] on div "My Profile" at bounding box center [63, 70] width 76 height 17
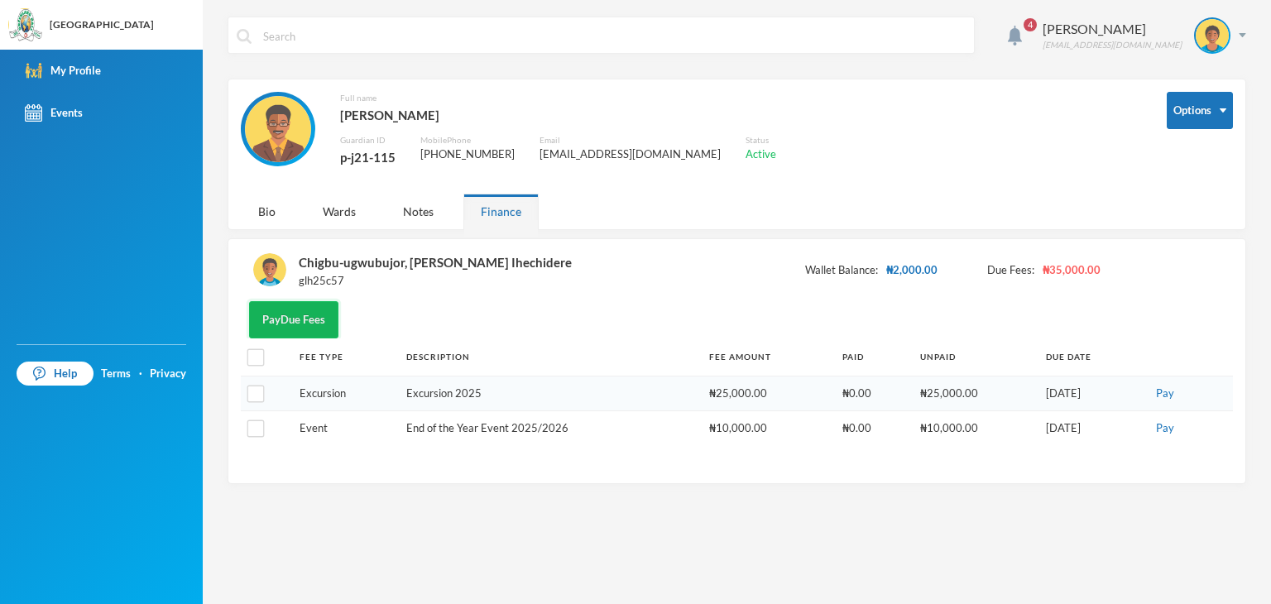
click at [294, 315] on button "Pay Due Fees" at bounding box center [293, 319] width 89 height 37
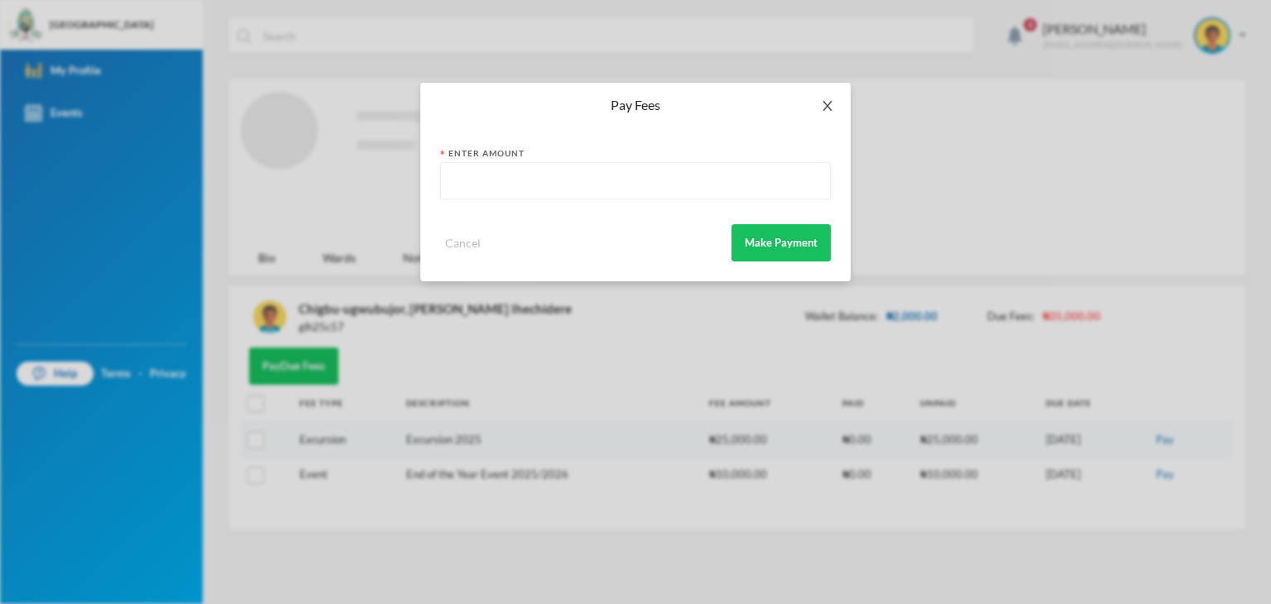
click at [830, 104] on icon "icon: close" at bounding box center [827, 105] width 13 height 13
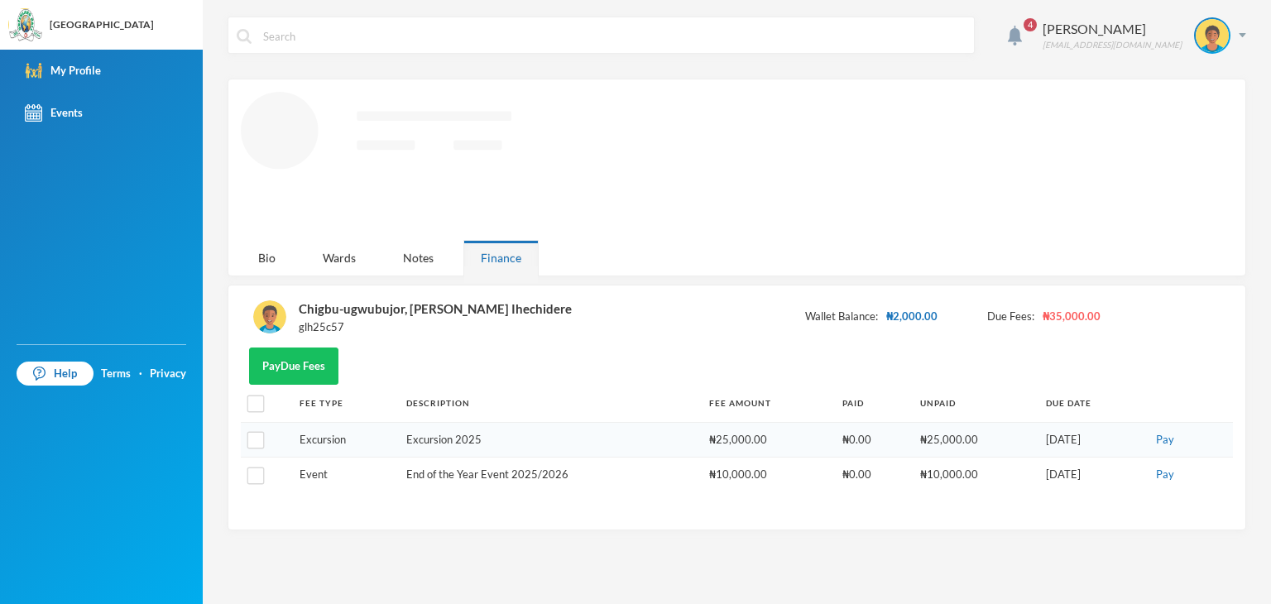
click at [271, 314] on img at bounding box center [269, 316] width 33 height 33
click at [670, 367] on div "Pay Due Fees" at bounding box center [737, 366] width 992 height 37
click at [270, 315] on img at bounding box center [269, 316] width 33 height 33
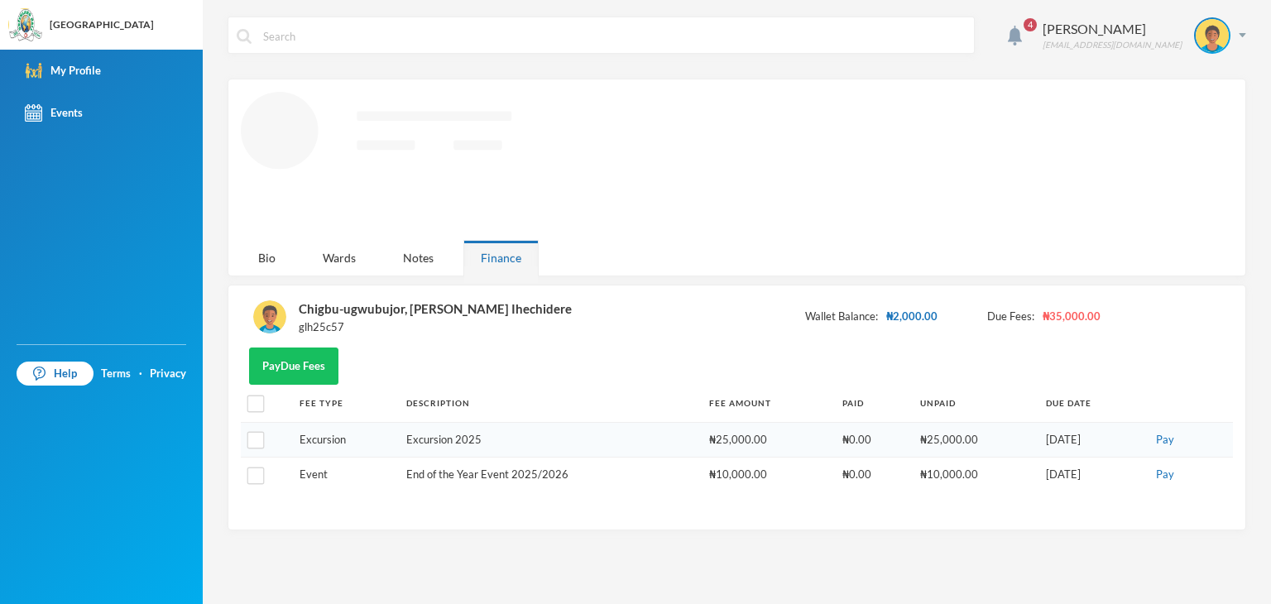
click at [270, 315] on img at bounding box center [269, 316] width 33 height 33
click at [361, 310] on div "Chigbu-ugwubujor, [PERSON_NAME] Ihechidere" at bounding box center [435, 309] width 273 height 22
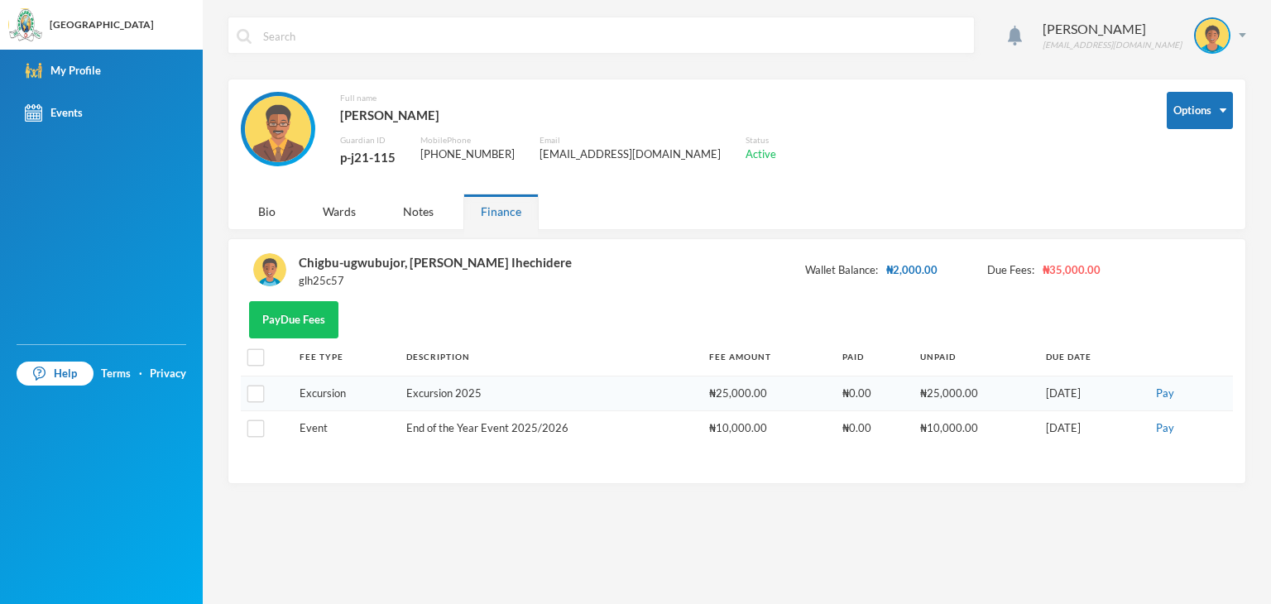
click at [321, 281] on div "glh25c57" at bounding box center [435, 281] width 273 height 17
click at [425, 262] on div "Chigbu-ugwubujor, [PERSON_NAME] Ihechidere" at bounding box center [435, 263] width 273 height 22
click at [262, 269] on img at bounding box center [269, 269] width 33 height 33
click at [275, 274] on img at bounding box center [269, 269] width 33 height 33
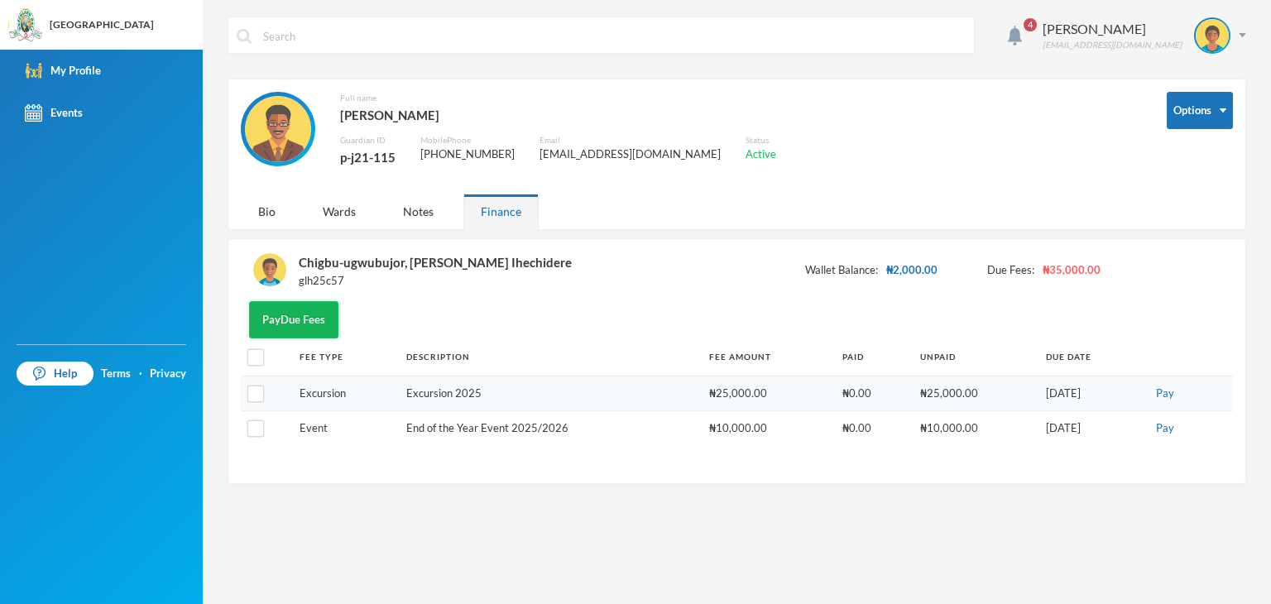
click at [291, 323] on button "Pay Due Fees" at bounding box center [293, 319] width 89 height 37
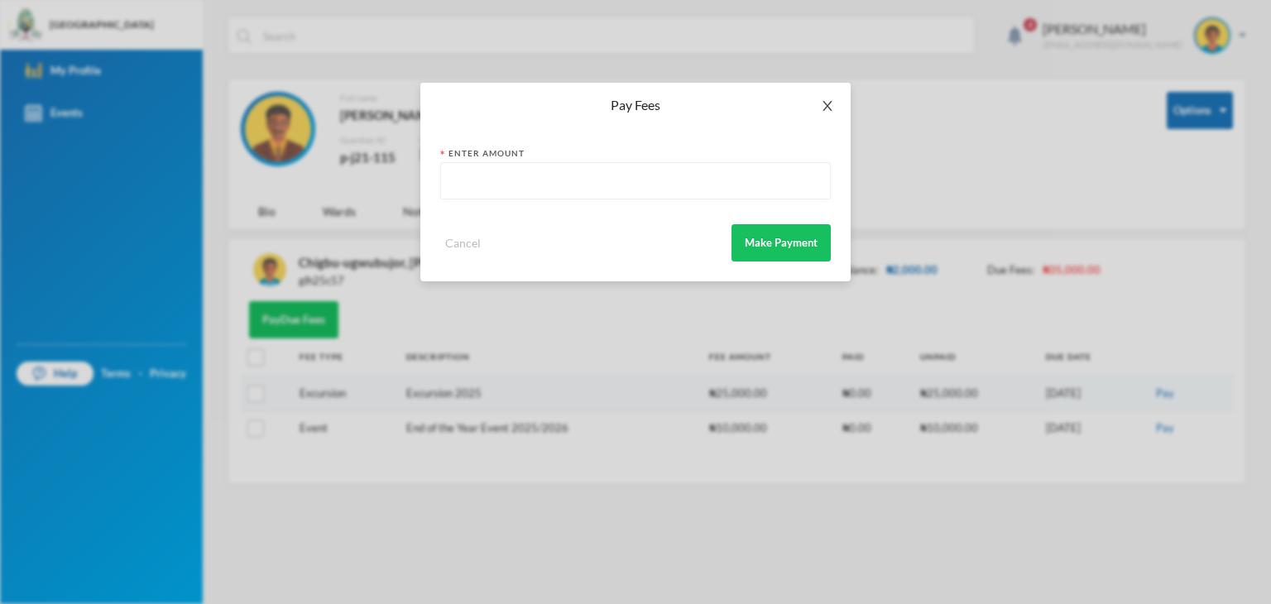
click at [829, 106] on icon "icon: close" at bounding box center [827, 105] width 13 height 13
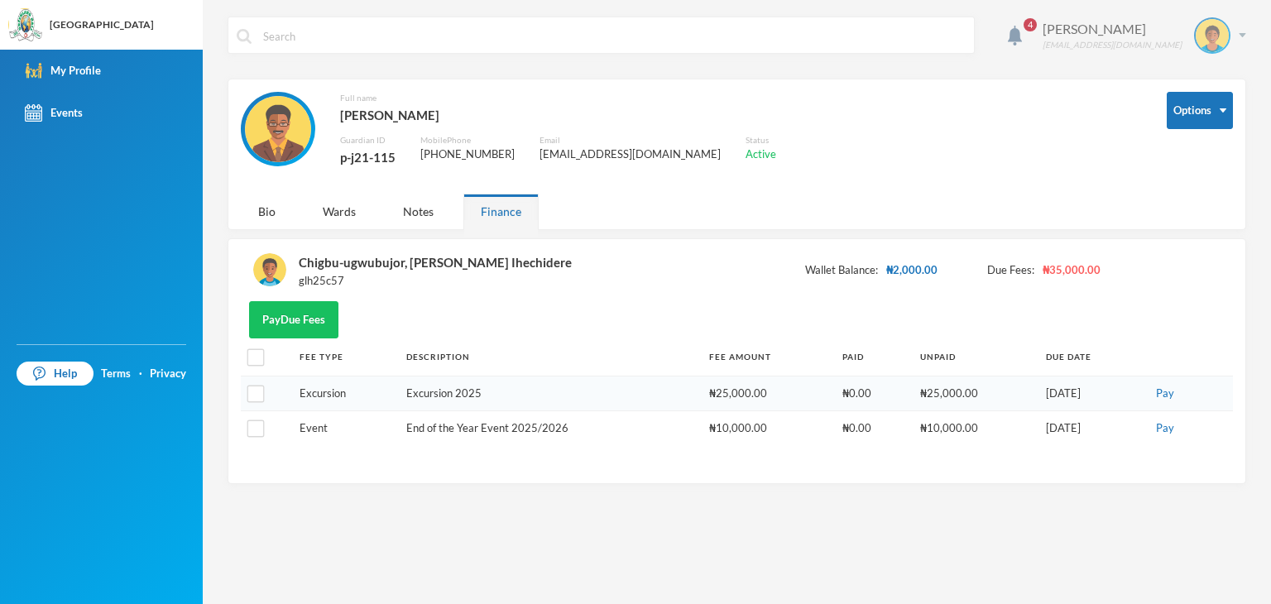
click at [1244, 33] on img at bounding box center [1242, 35] width 7 height 4
click at [1201, 79] on div "My Profile" at bounding box center [1201, 82] width 74 height 17
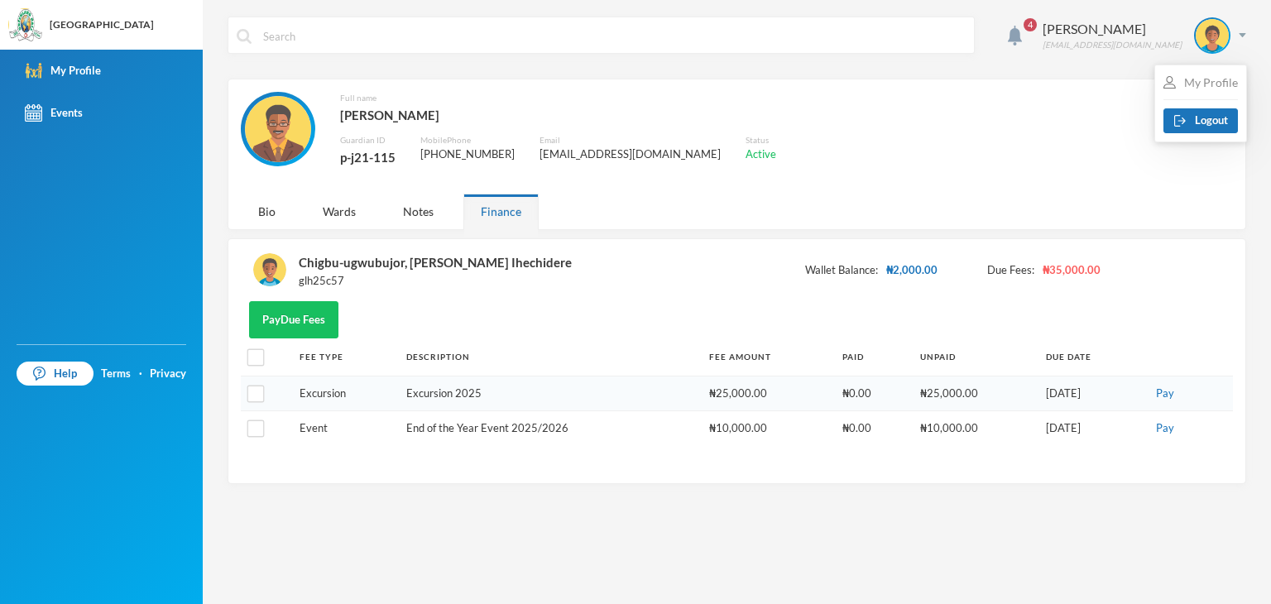
click at [1201, 79] on div "My Profile" at bounding box center [1201, 82] width 74 height 17
click at [1105, 95] on div "Full name [PERSON_NAME] Guardian ID p-j21-115 Mobile Phone [PHONE_NUMBER] Email…" at bounding box center [691, 139] width 901 height 94
click at [1215, 28] on img at bounding box center [1212, 35] width 33 height 33
click at [1070, 127] on div "Full name [PERSON_NAME] Guardian ID p-j21-115 Mobile Phone [PHONE_NUMBER] Email…" at bounding box center [691, 139] width 901 height 94
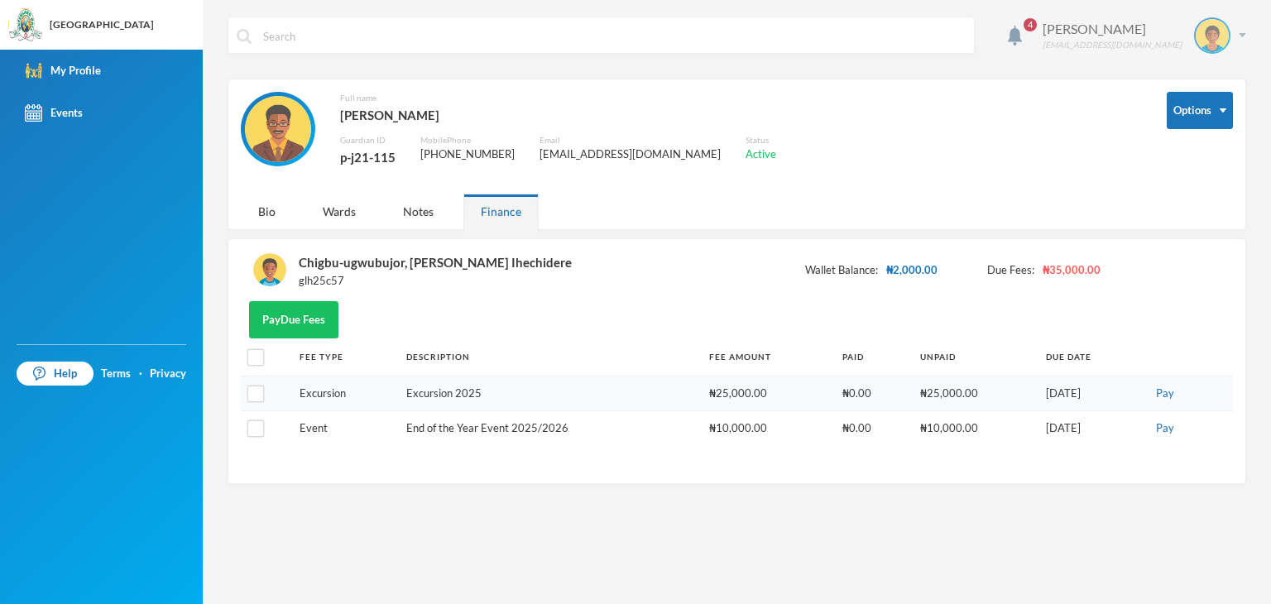
click at [1242, 35] on img at bounding box center [1242, 35] width 7 height 4
click at [1029, 170] on div "Full name [PERSON_NAME] Guardian ID p-j21-115 Mobile Phone [PHONE_NUMBER] Email…" at bounding box center [691, 139] width 901 height 94
click at [1108, 27] on div "[PERSON_NAME]" at bounding box center [1112, 29] width 139 height 20
click at [1096, 142] on div "Full name [PERSON_NAME] Guardian ID p-j21-115 Mobile Phone [PHONE_NUMBER] Email…" at bounding box center [691, 139] width 901 height 94
click at [1211, 34] on img at bounding box center [1212, 35] width 33 height 33
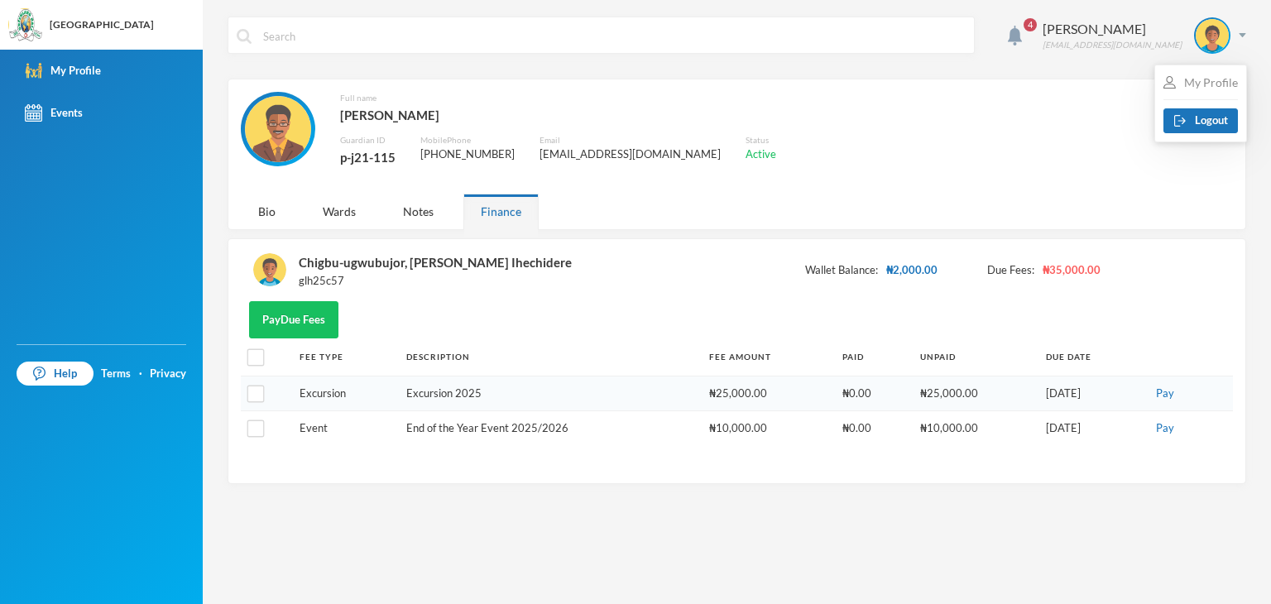
click at [1213, 89] on div "My Profile" at bounding box center [1201, 82] width 74 height 17
click at [1016, 152] on div "Full name [PERSON_NAME] Guardian ID p-j21-115 Mobile Phone [PHONE_NUMBER] Email…" at bounding box center [691, 139] width 901 height 94
click at [998, 180] on div "Full name [PERSON_NAME] Guardian ID p-j21-115 Mobile Phone [PHONE_NUMBER] Email…" at bounding box center [691, 139] width 901 height 94
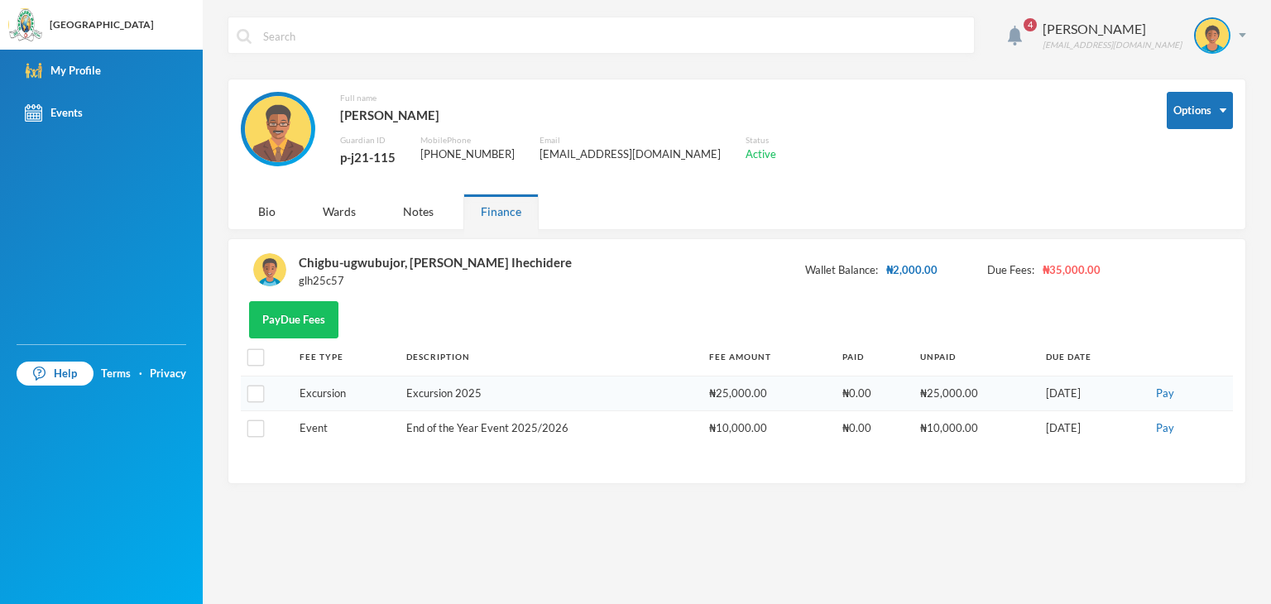
click at [271, 267] on img at bounding box center [269, 269] width 33 height 33
click at [402, 263] on div "Chigbu-ugwubujor, [PERSON_NAME] Ihechidere" at bounding box center [435, 263] width 273 height 22
click at [324, 281] on div "glh25c57" at bounding box center [435, 281] width 273 height 17
click at [263, 272] on img at bounding box center [269, 269] width 33 height 33
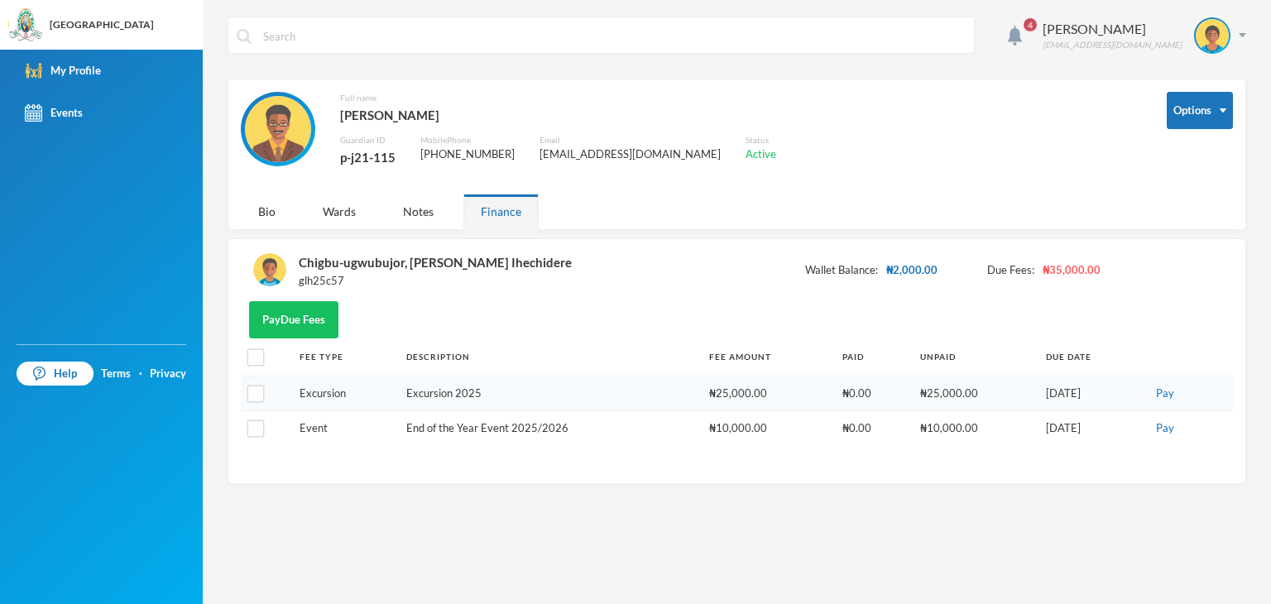
click at [263, 272] on img at bounding box center [269, 269] width 33 height 33
drag, startPoint x: 1270, startPoint y: 1, endPoint x: 905, endPoint y: 143, distance: 391.8
click at [905, 143] on div "Full name [PERSON_NAME] Guardian ID p-j21-115 Mobile Phone [PHONE_NUMBER] Email…" at bounding box center [691, 139] width 901 height 94
click at [1239, 36] on img at bounding box center [1242, 35] width 7 height 4
click at [1213, 84] on div "My Profile" at bounding box center [1201, 82] width 74 height 17
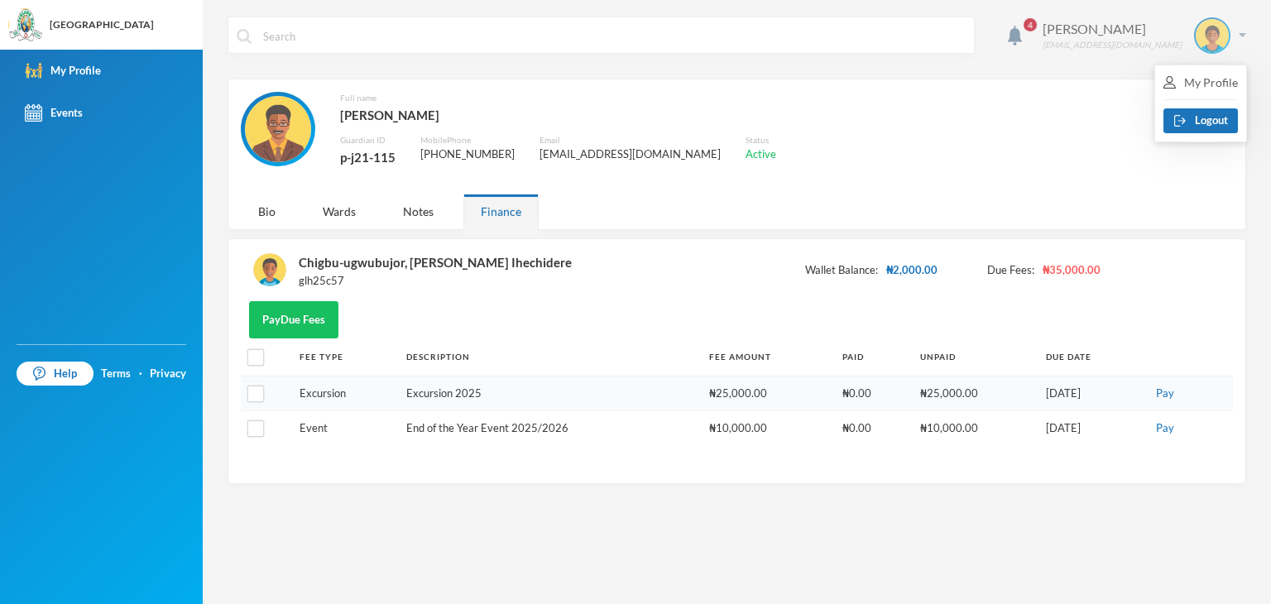
click at [1147, 34] on div "[PERSON_NAME]" at bounding box center [1112, 29] width 139 height 20
click at [1119, 31] on div "[PERSON_NAME]" at bounding box center [1112, 29] width 139 height 20
click at [1225, 27] on img at bounding box center [1212, 35] width 33 height 33
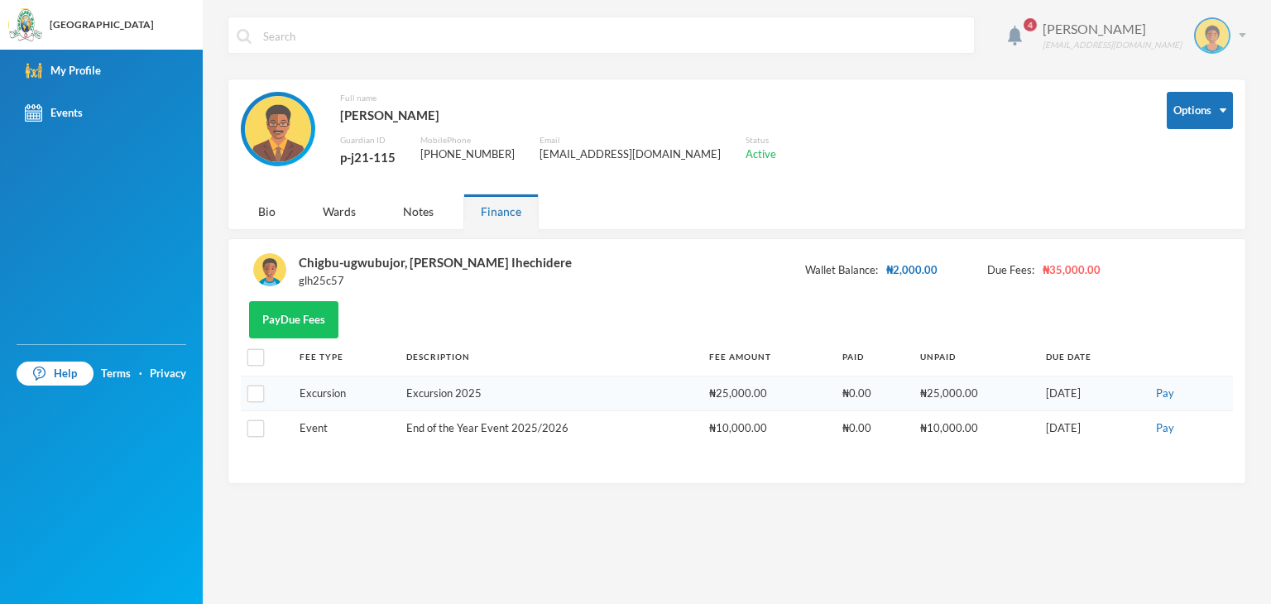
click at [1225, 27] on img at bounding box center [1212, 35] width 33 height 33
click at [891, 127] on div "Full name [PERSON_NAME] Guardian ID p-j21-115 Mobile Phone [PHONE_NUMBER] Email…" at bounding box center [691, 139] width 901 height 94
click at [301, 127] on img at bounding box center [278, 129] width 66 height 66
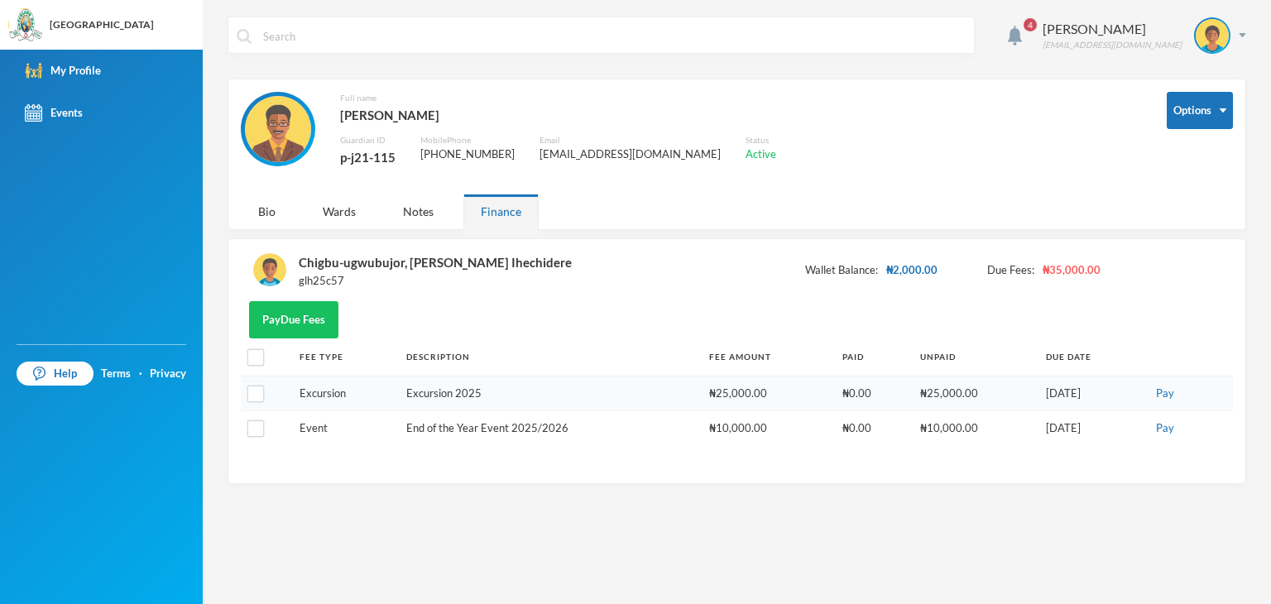
click at [271, 259] on img at bounding box center [269, 269] width 33 height 33
click at [87, 69] on div "My Profile" at bounding box center [63, 70] width 76 height 17
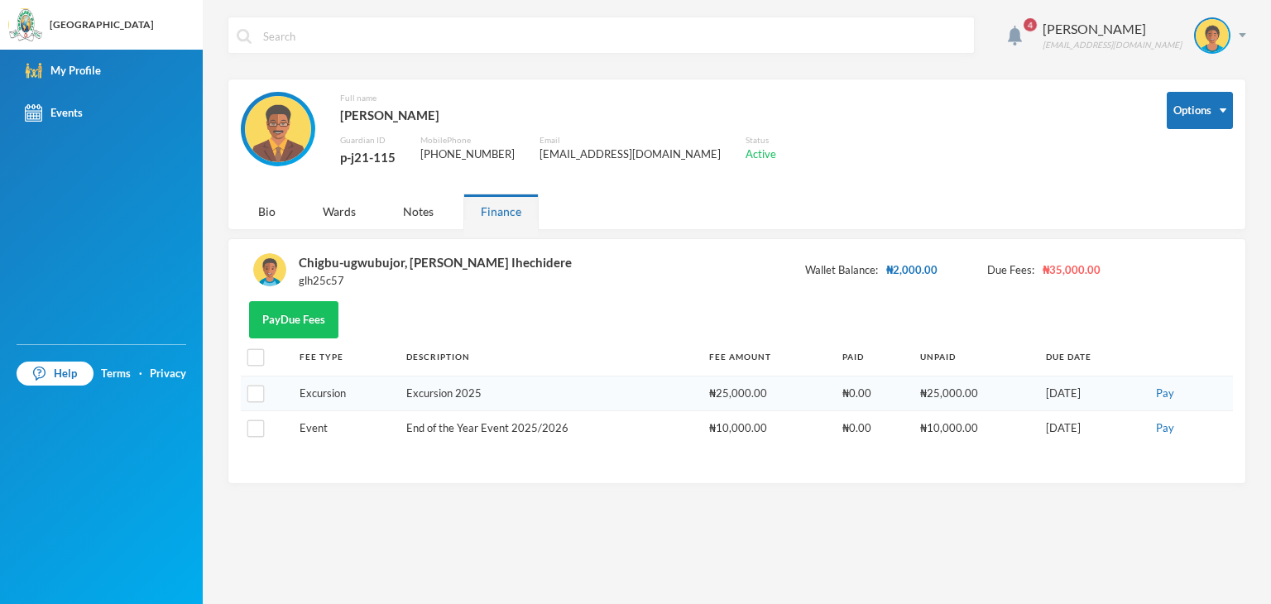
click at [462, 262] on div "Chigbu-ugwubujor, [PERSON_NAME] Ihechidere" at bounding box center [435, 263] width 273 height 22
click at [431, 211] on div "Notes" at bounding box center [418, 212] width 65 height 36
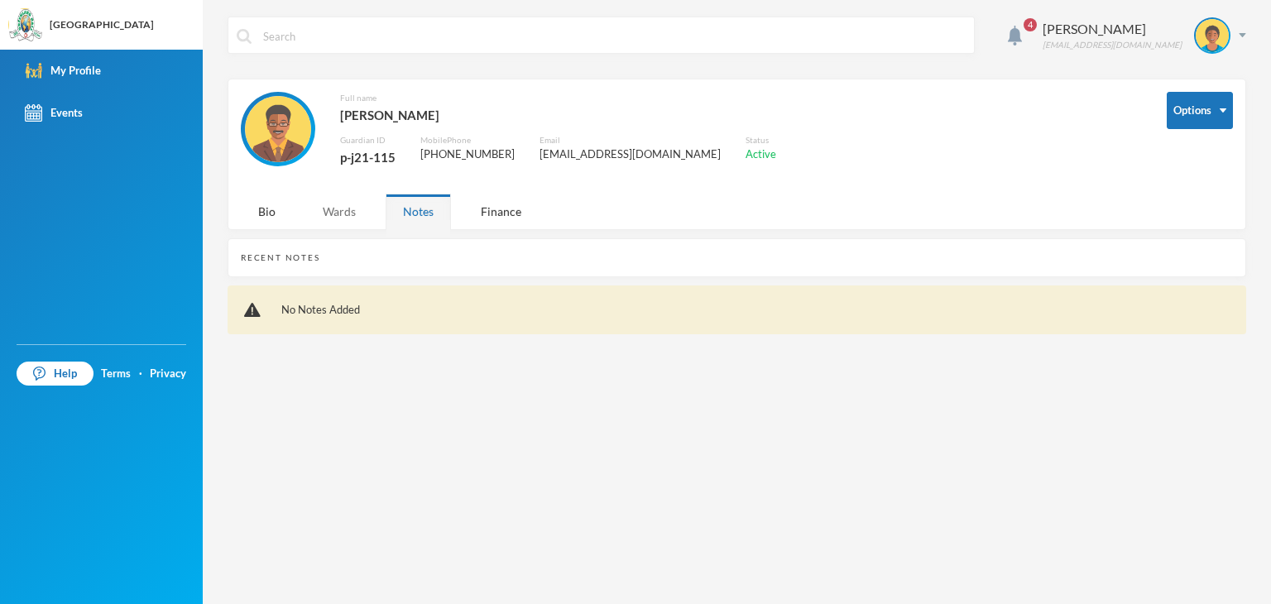
click at [346, 213] on div "Wards" at bounding box center [339, 212] width 68 height 36
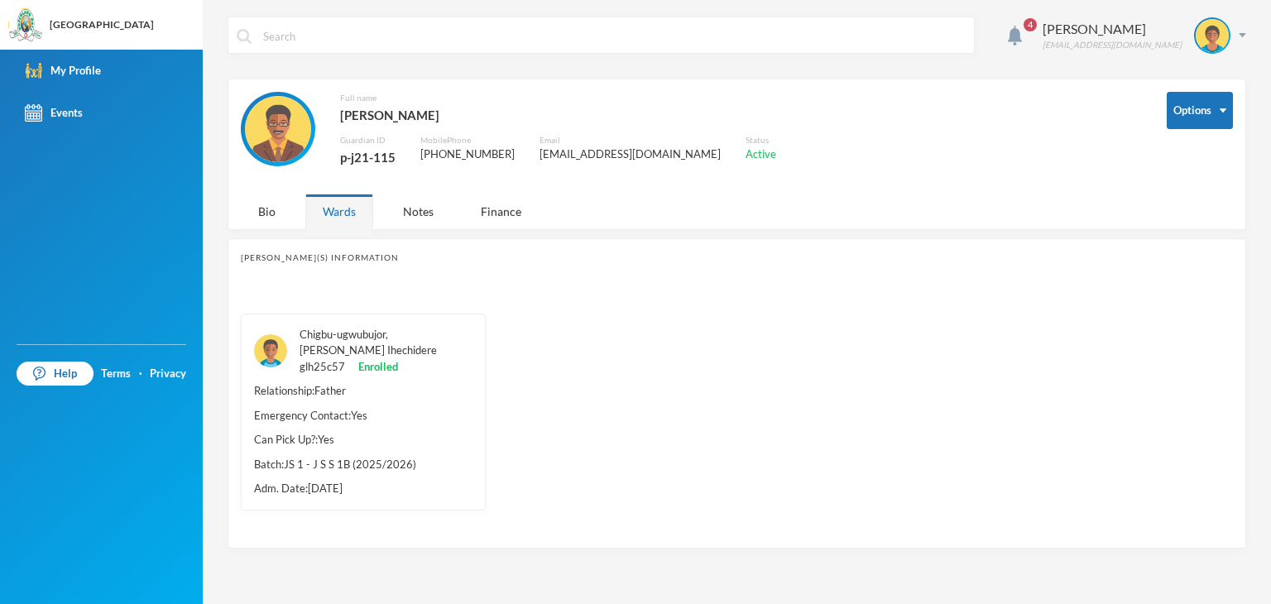
click at [329, 334] on link "Chigbu-ugwubujor, [PERSON_NAME] Ihechidere" at bounding box center [368, 343] width 137 height 30
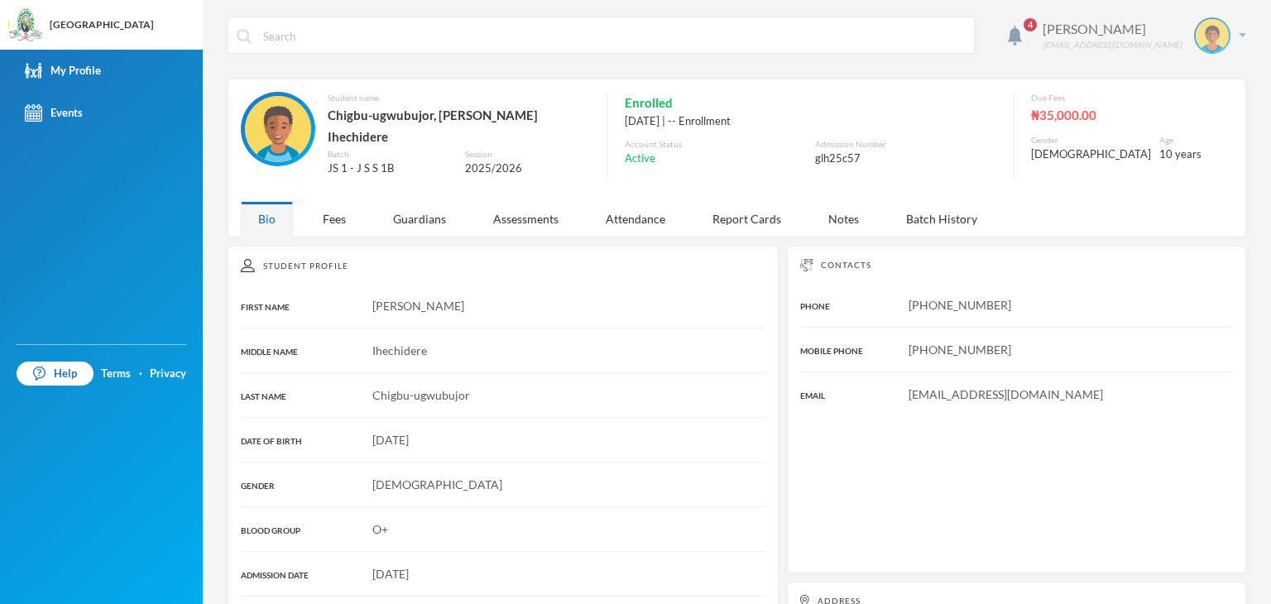
click at [1239, 35] on img at bounding box center [1242, 35] width 7 height 4
click at [1083, 65] on div "4 [PERSON_NAME] [PERSON_NAME][EMAIL_ADDRESS][DOMAIN_NAME]" at bounding box center [737, 48] width 1019 height 62
click at [840, 207] on div "Notes" at bounding box center [843, 219] width 65 height 36
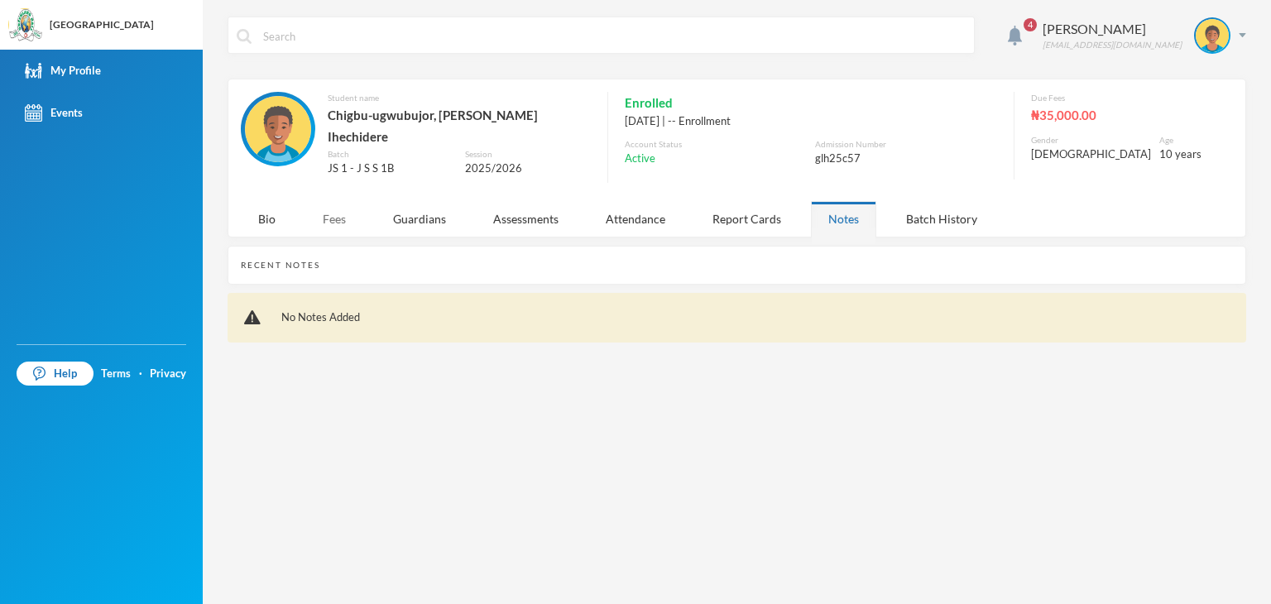
click at [332, 207] on div "Fees" at bounding box center [334, 219] width 58 height 36
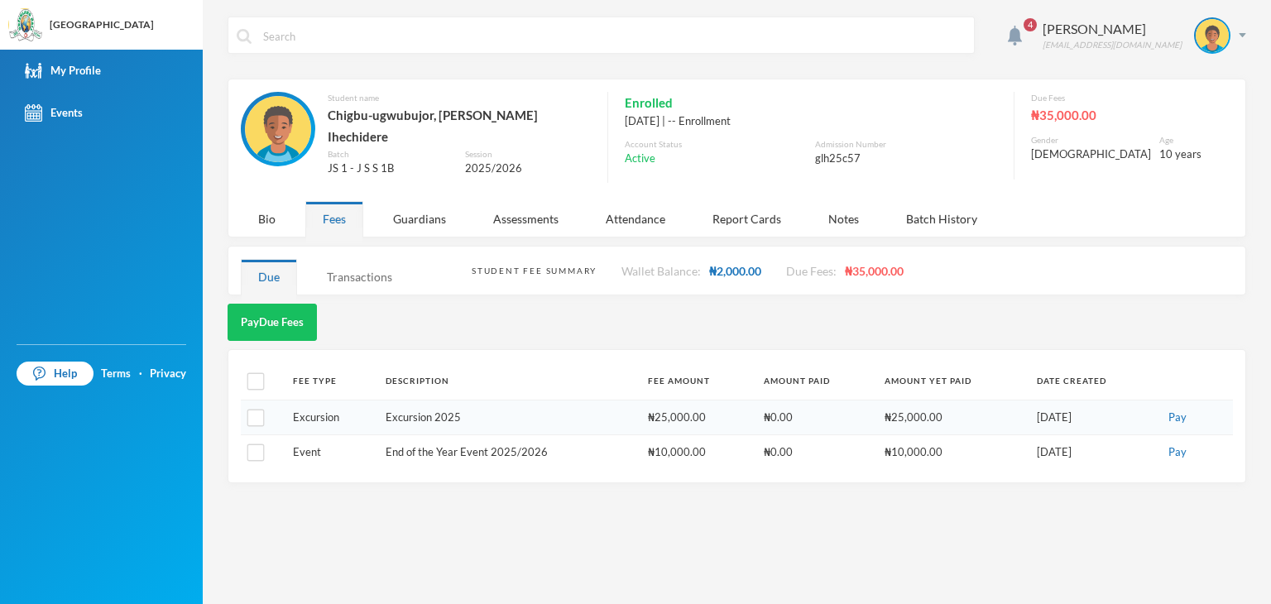
click at [354, 267] on div "Transactions" at bounding box center [360, 277] width 100 height 36
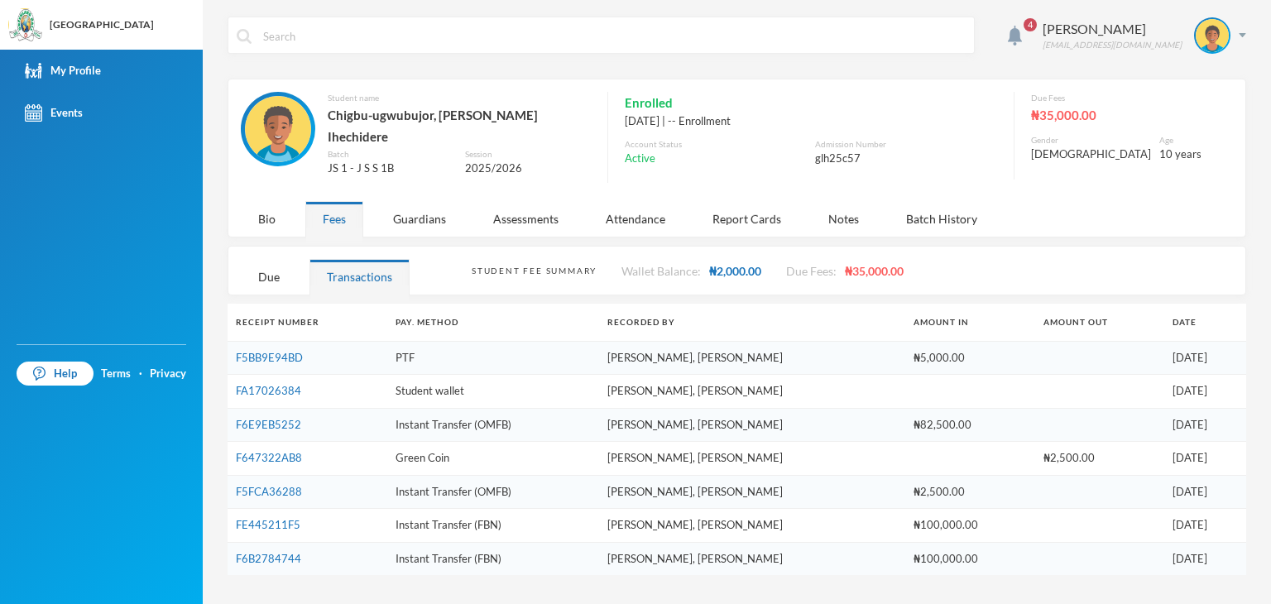
click at [119, 254] on div "My Profile Events" at bounding box center [101, 197] width 203 height 295
click at [1240, 40] on div "[PERSON_NAME] [PERSON_NAME][EMAIL_ADDRESS][DOMAIN_NAME]" at bounding box center [1138, 35] width 216 height 36
click at [1206, 122] on button "Logout" at bounding box center [1201, 120] width 74 height 25
